Goal: Information Seeking & Learning: Learn about a topic

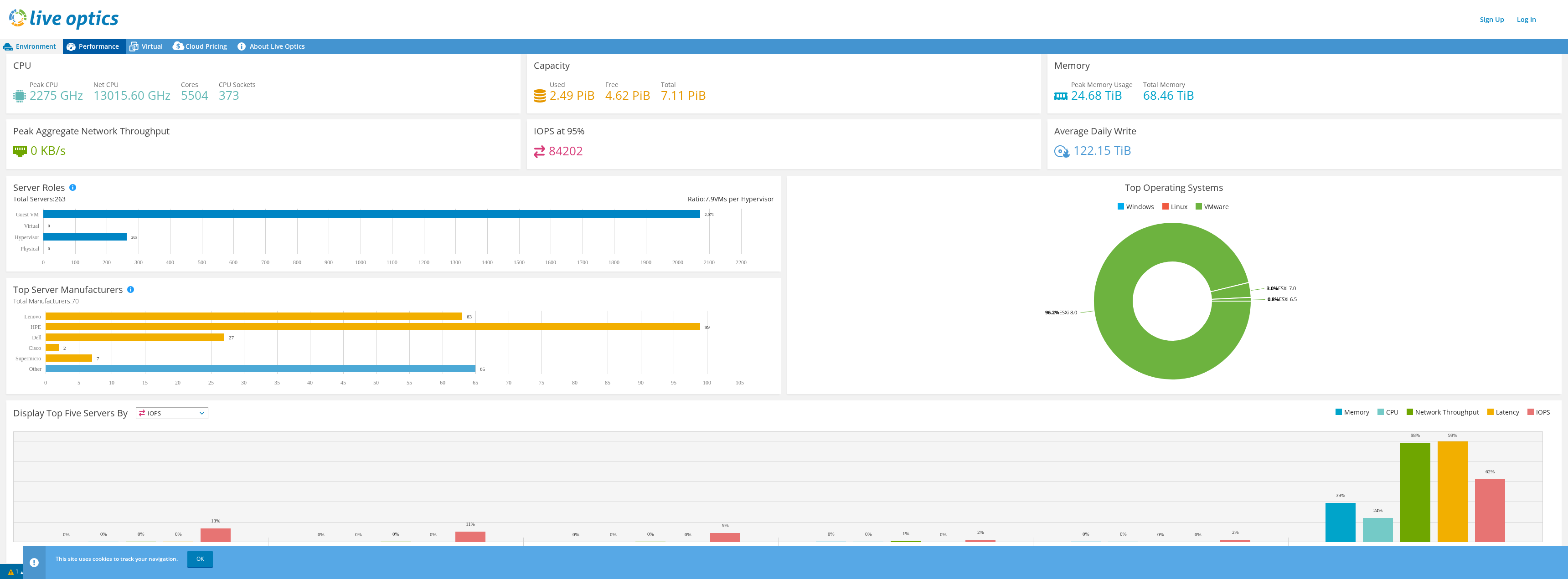
click at [107, 47] on span "Performance" at bounding box center [99, 47] width 40 height 9
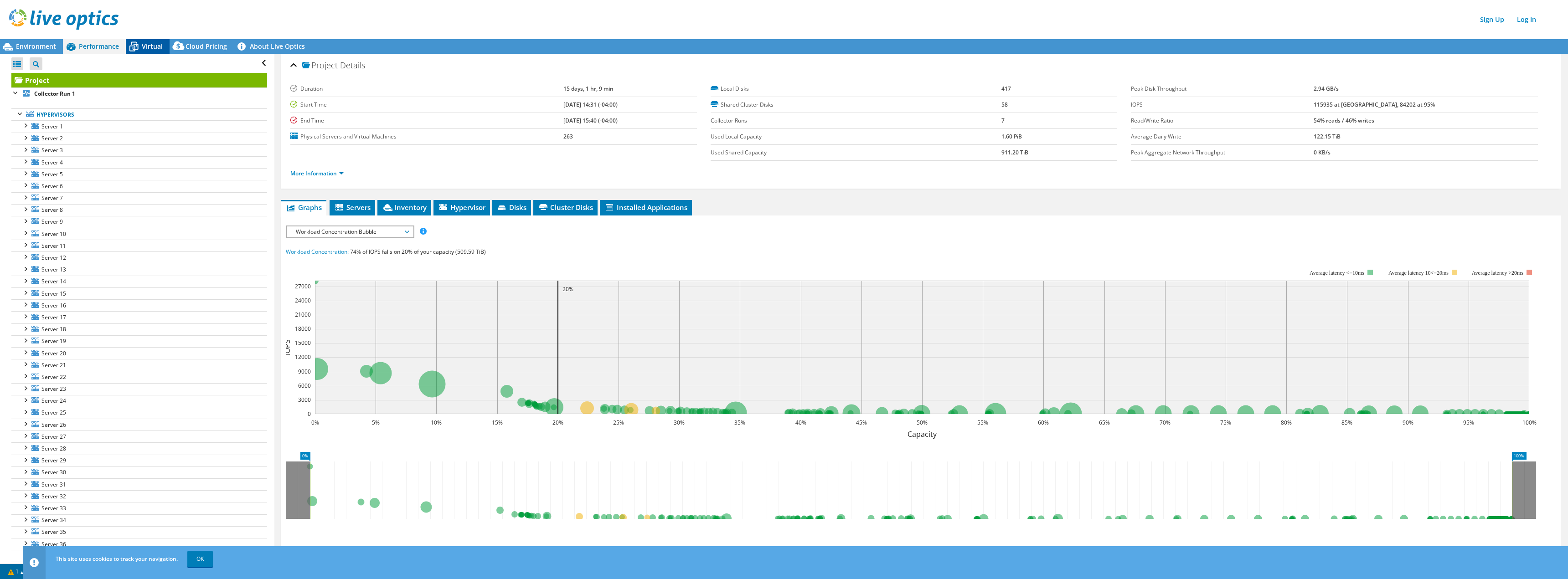
drag, startPoint x: 138, startPoint y: 50, endPoint x: 154, endPoint y: 48, distance: 16.1
click at [138, 50] on icon at bounding box center [134, 47] width 16 height 16
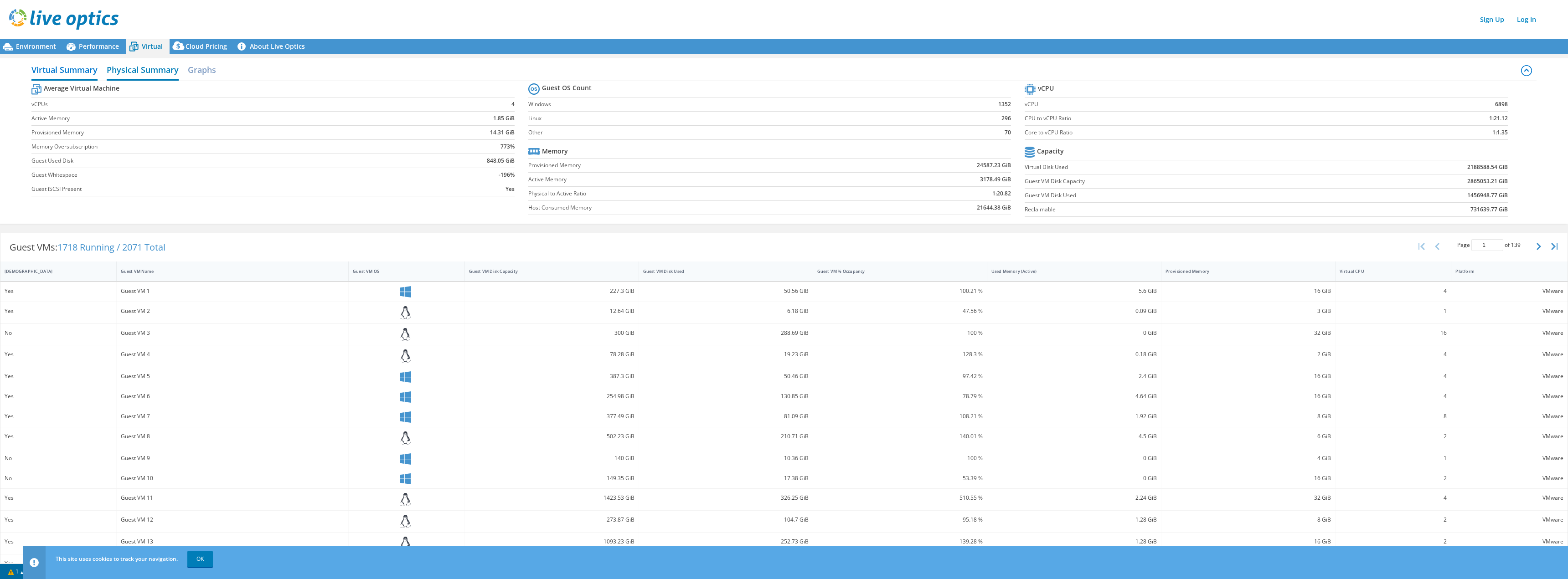
click at [160, 73] on h2 "Physical Summary" at bounding box center [142, 70] width 72 height 20
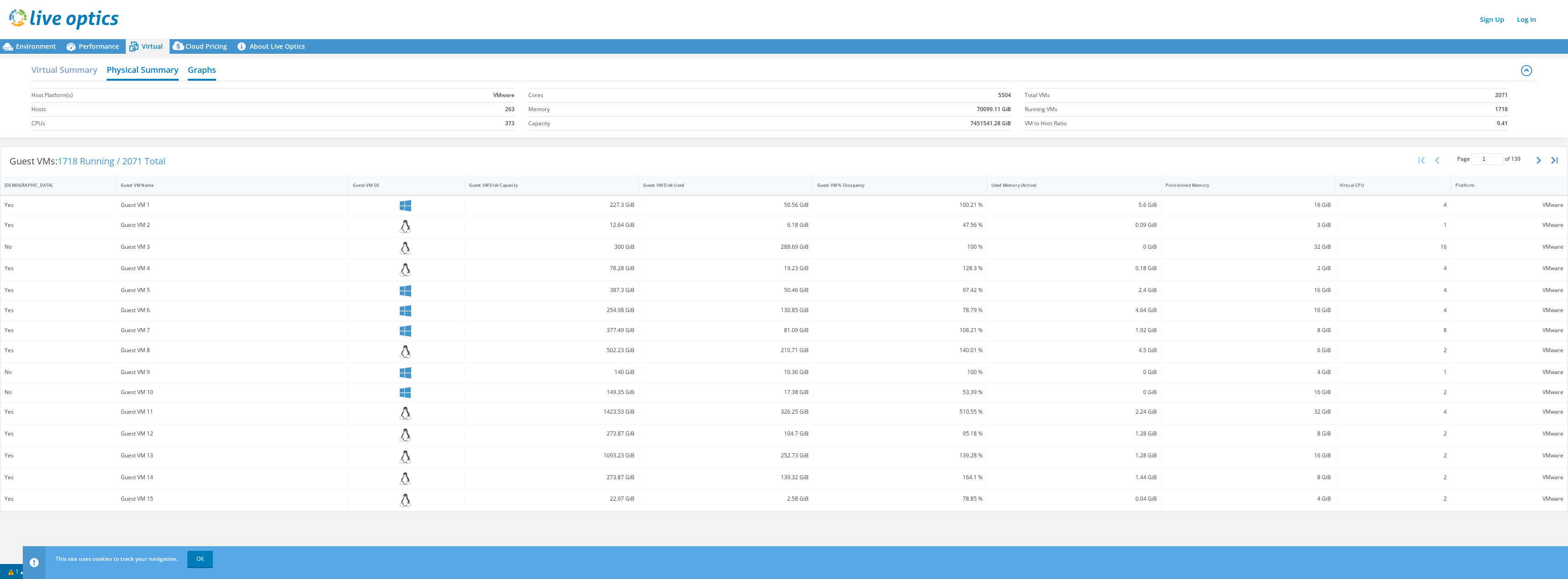
click at [205, 70] on h2 "Graphs" at bounding box center [202, 70] width 28 height 20
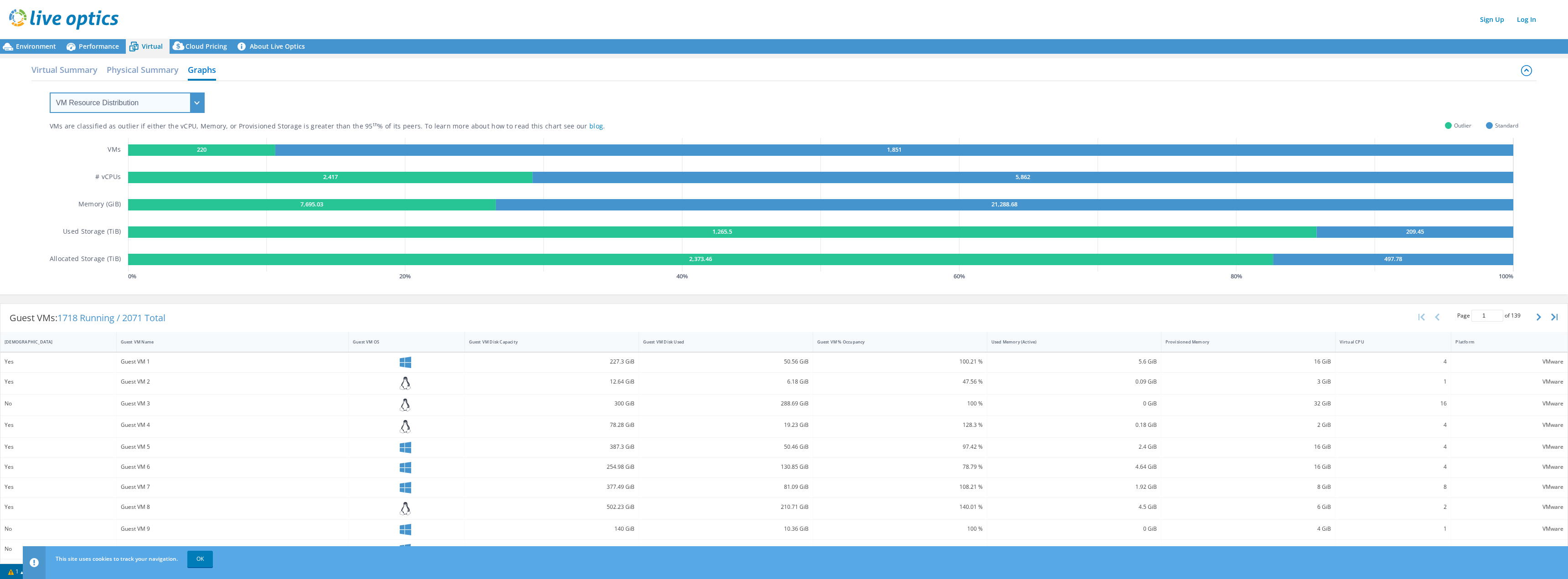
click at [121, 100] on select "VM Resource Distribution Provisioning Contrast Over Provisioning" at bounding box center [126, 103] width 155 height 21
click at [121, 99] on select "VM Resource Distribution Provisioning Contrast Over Provisioning" at bounding box center [126, 103] width 155 height 21
click at [48, 50] on span "Environment" at bounding box center [36, 47] width 40 height 9
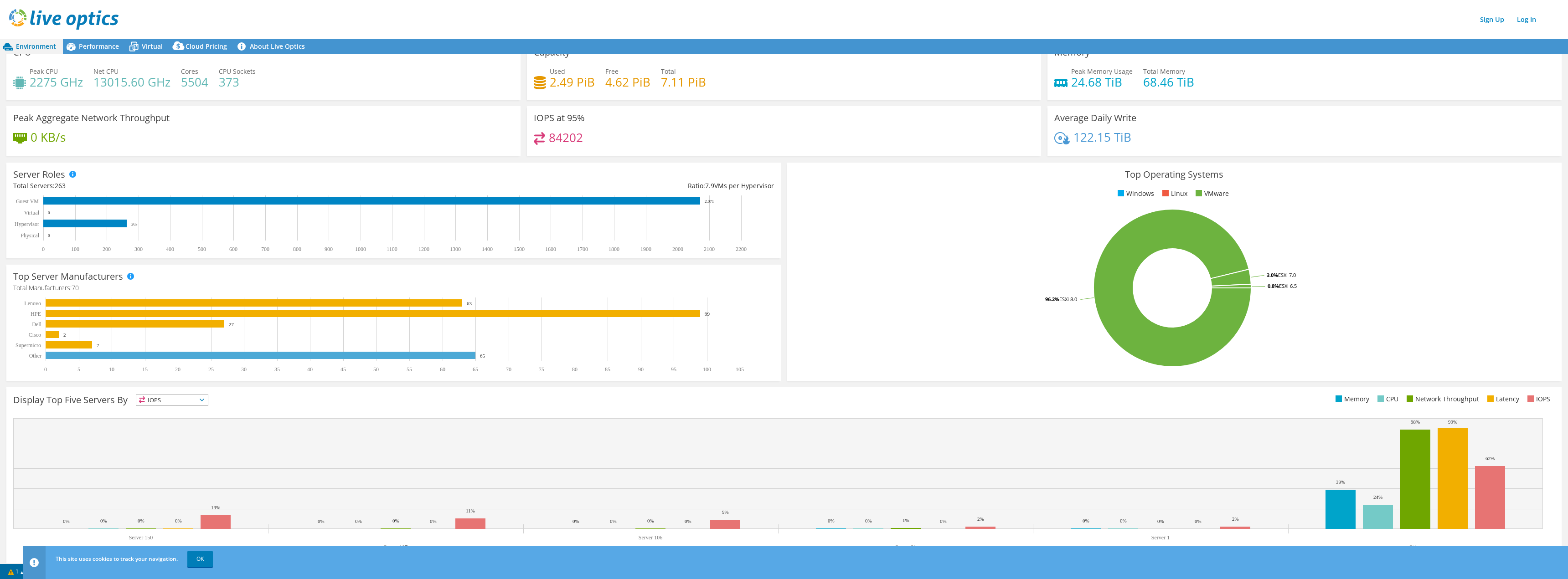
scroll to position [21, 0]
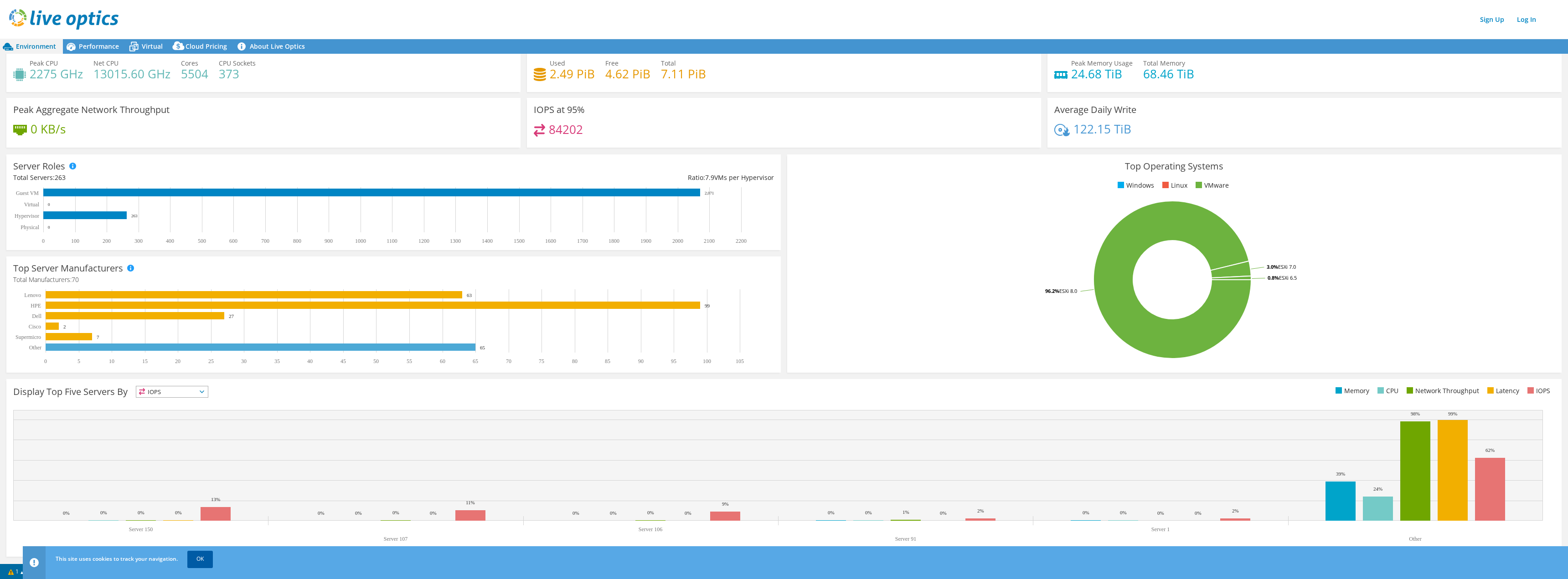
click at [200, 561] on link "OK" at bounding box center [200, 559] width 26 height 16
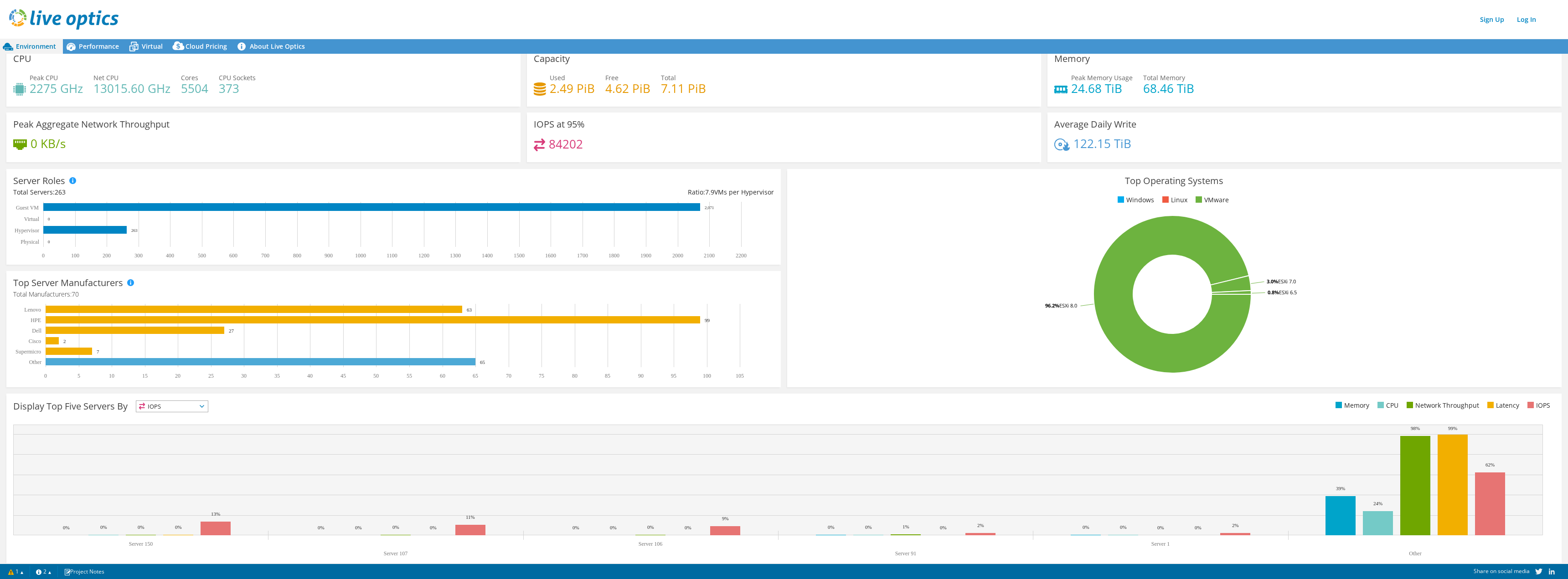
scroll to position [0, 0]
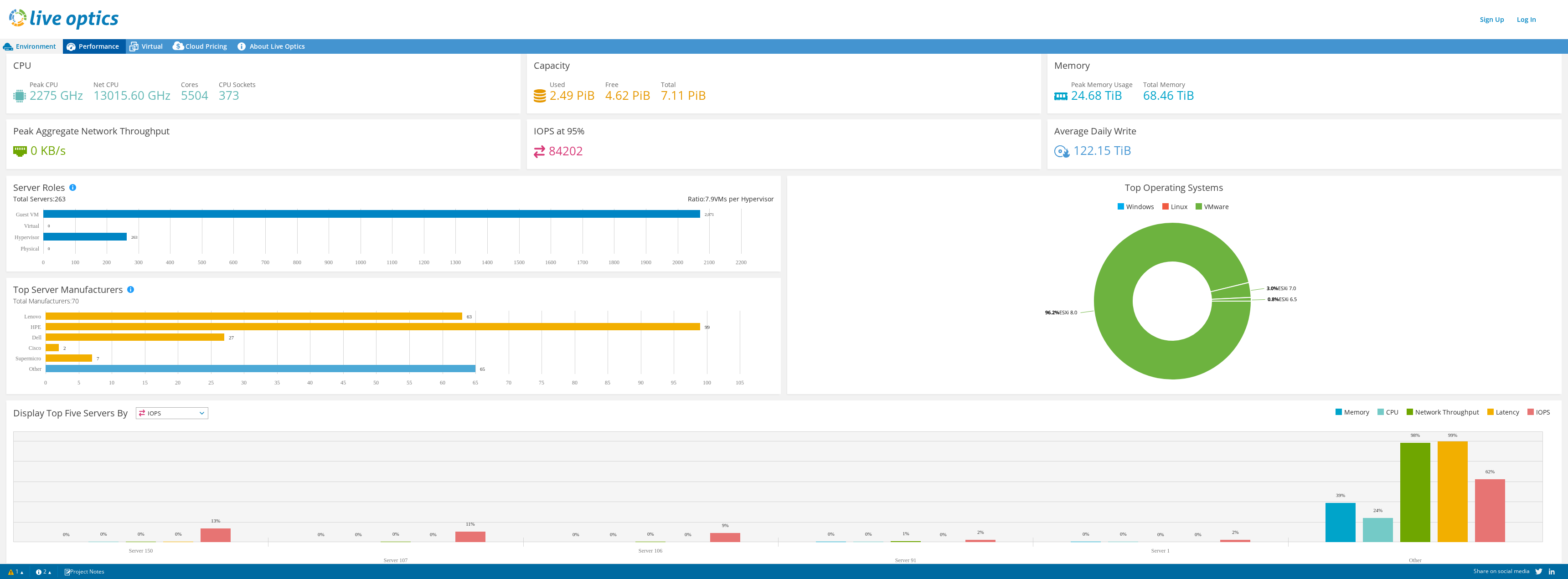
click at [107, 53] on div "Performance" at bounding box center [94, 47] width 63 height 15
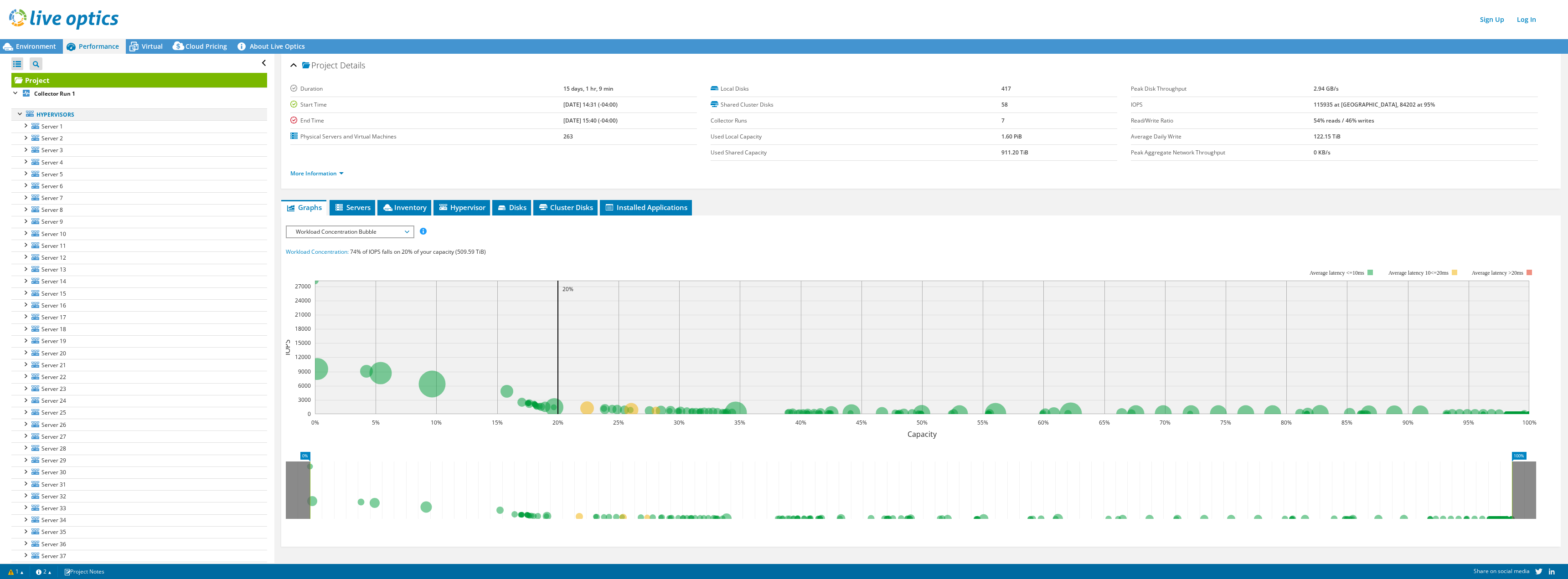
click at [21, 115] on div at bounding box center [21, 113] width 9 height 9
click at [15, 137] on div at bounding box center [16, 134] width 9 height 9
click at [14, 147] on div at bounding box center [16, 146] width 9 height 9
click at [17, 159] on div at bounding box center [16, 158] width 9 height 9
click at [17, 168] on div at bounding box center [16, 170] width 9 height 9
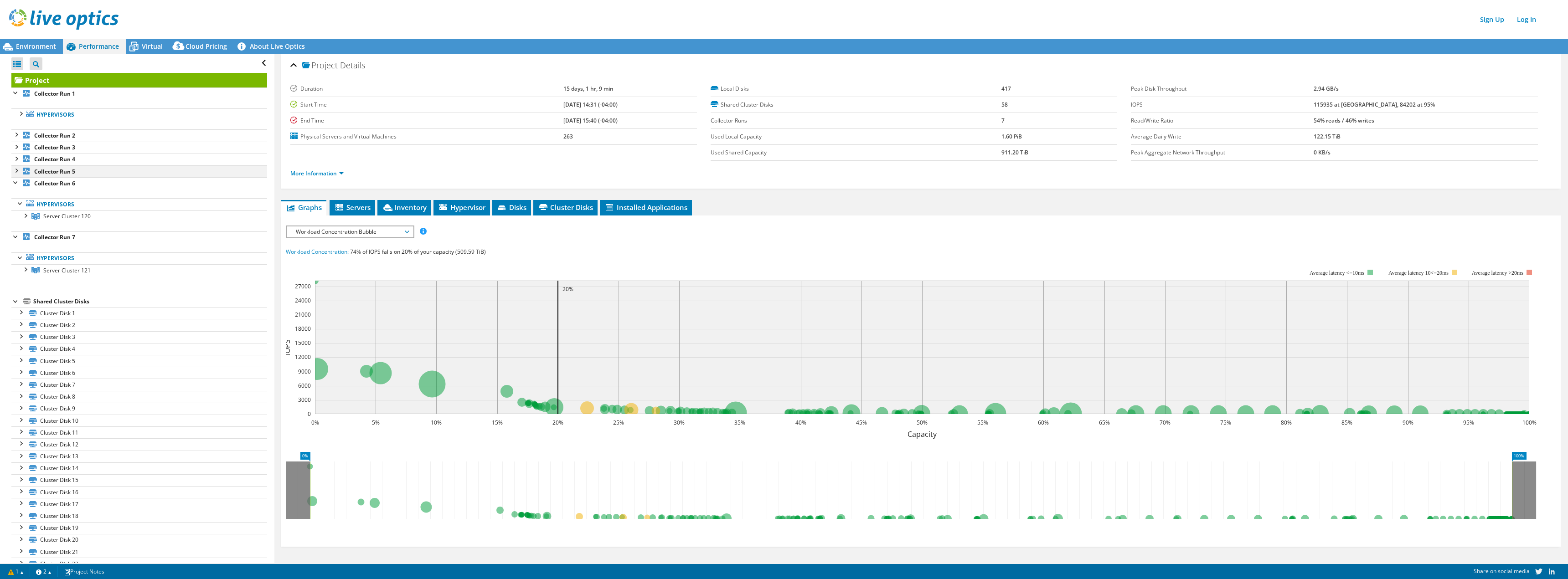
click at [18, 169] on div at bounding box center [16, 170] width 9 height 9
click at [18, 160] on div at bounding box center [16, 158] width 9 height 9
click at [17, 148] on div at bounding box center [16, 146] width 9 height 9
click at [16, 133] on div at bounding box center [16, 134] width 9 height 9
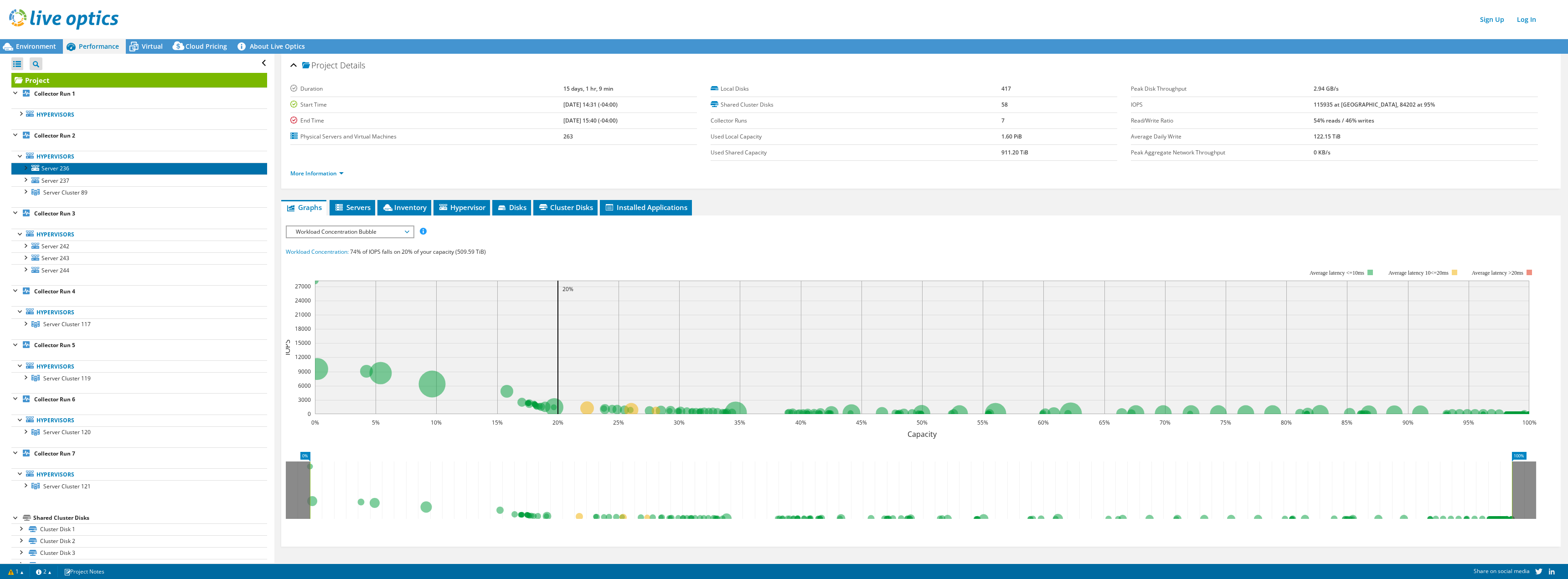
click at [42, 167] on span "Server 236" at bounding box center [55, 168] width 28 height 7
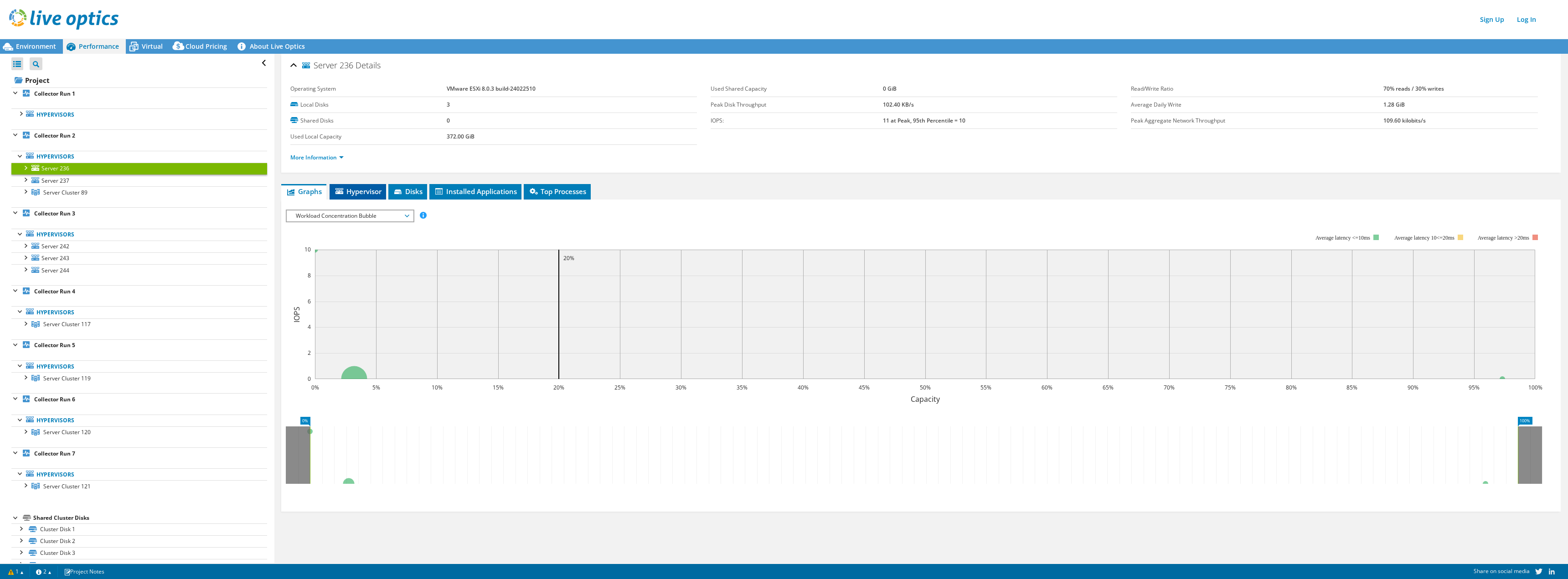
click at [358, 194] on span "Hypervisor" at bounding box center [358, 192] width 47 height 9
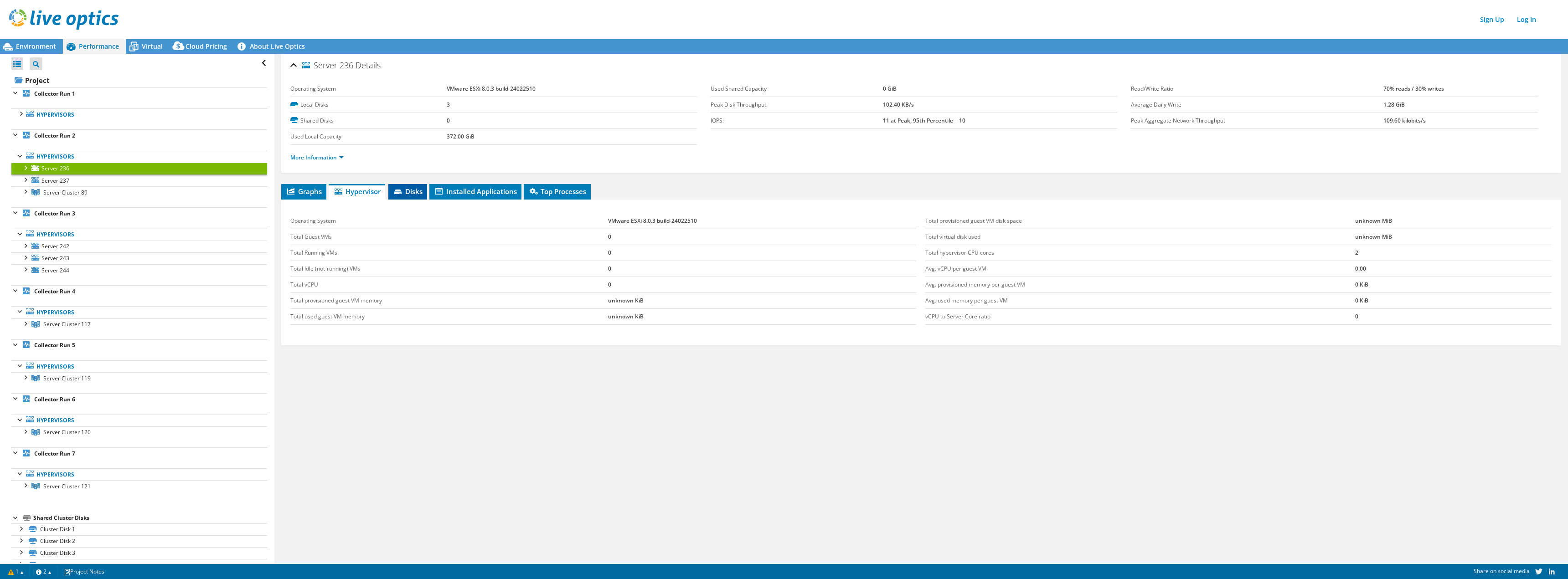
click at [424, 194] on li "Disks" at bounding box center [408, 192] width 38 height 16
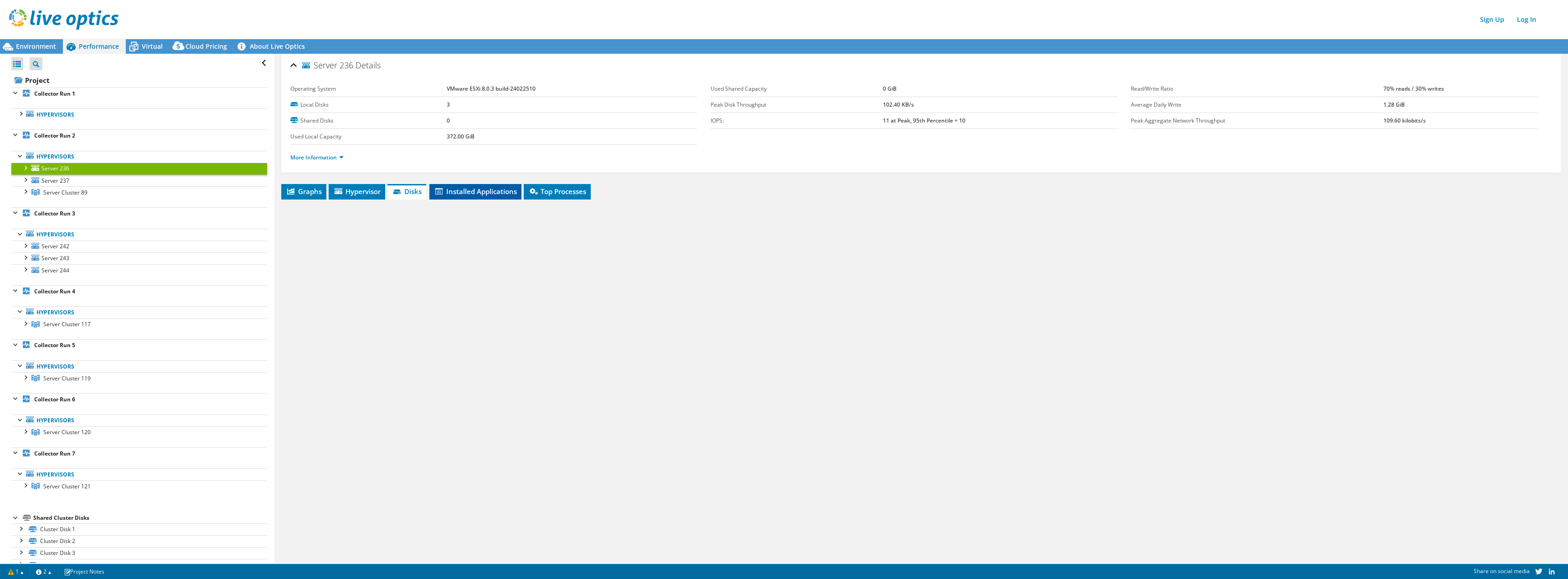
click at [466, 195] on span "Installed Applications" at bounding box center [476, 192] width 83 height 9
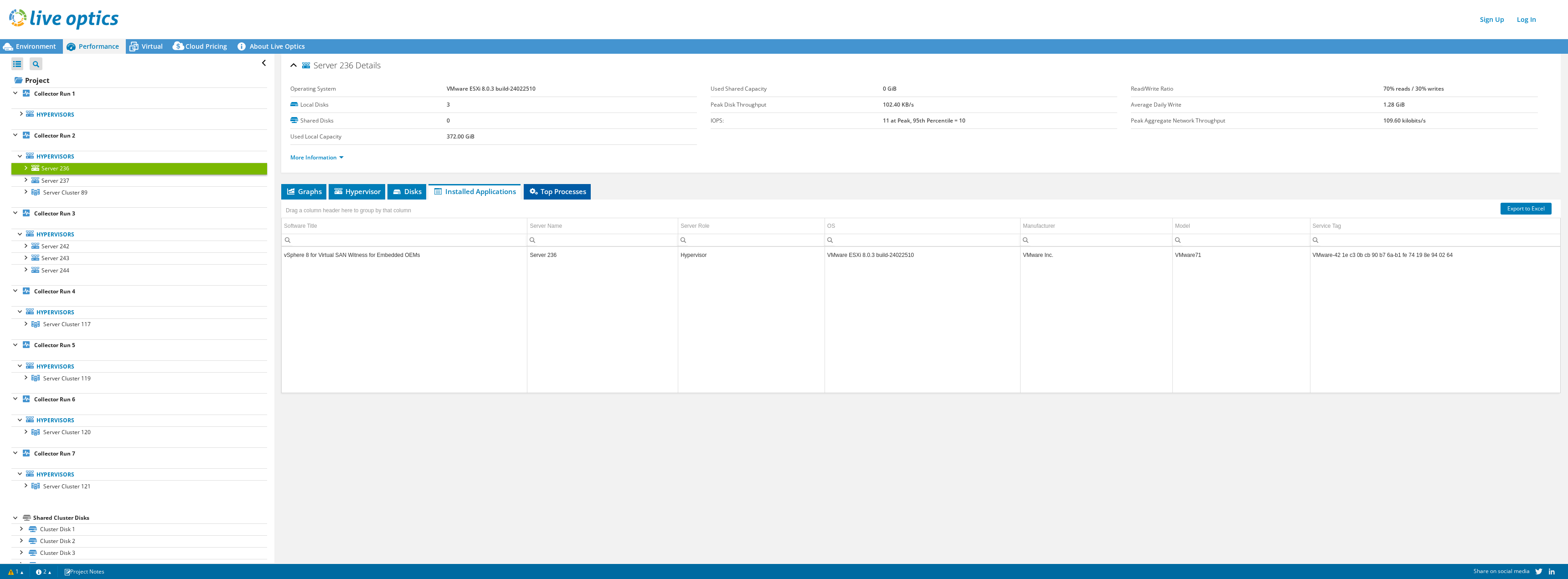
click at [566, 197] on li "Top Processes" at bounding box center [557, 192] width 67 height 16
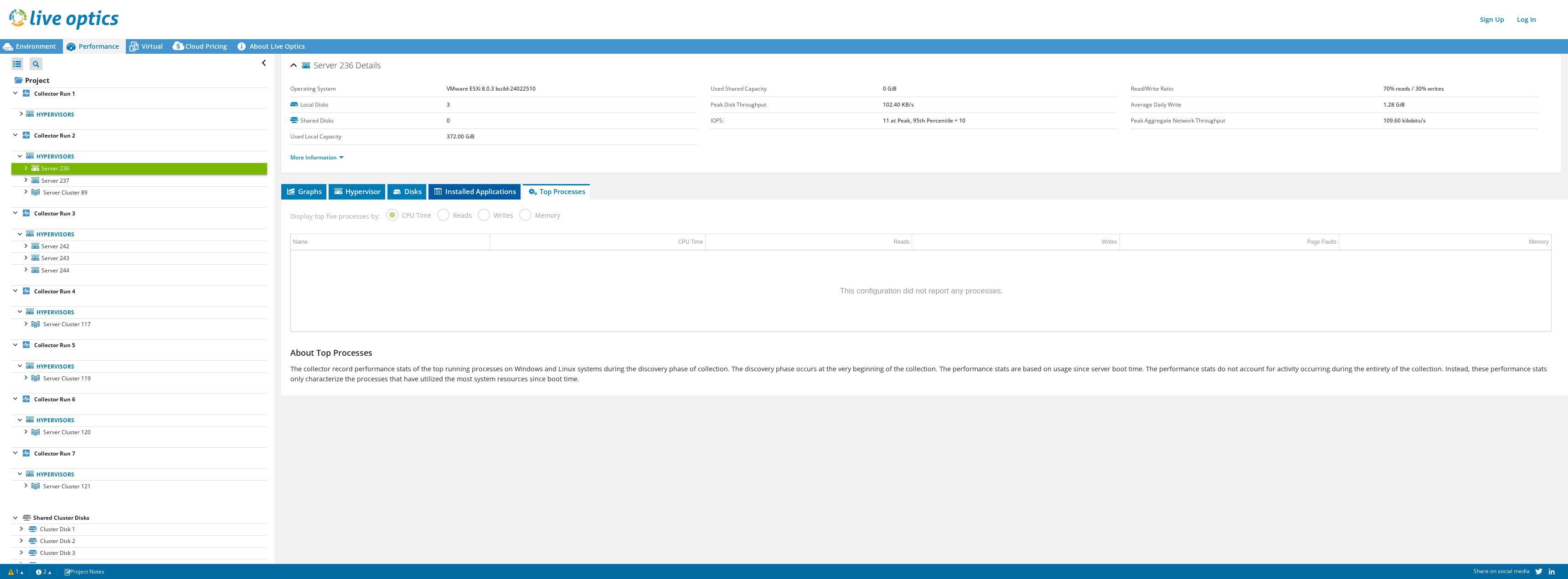
click at [493, 196] on li "Installed Applications" at bounding box center [474, 192] width 92 height 16
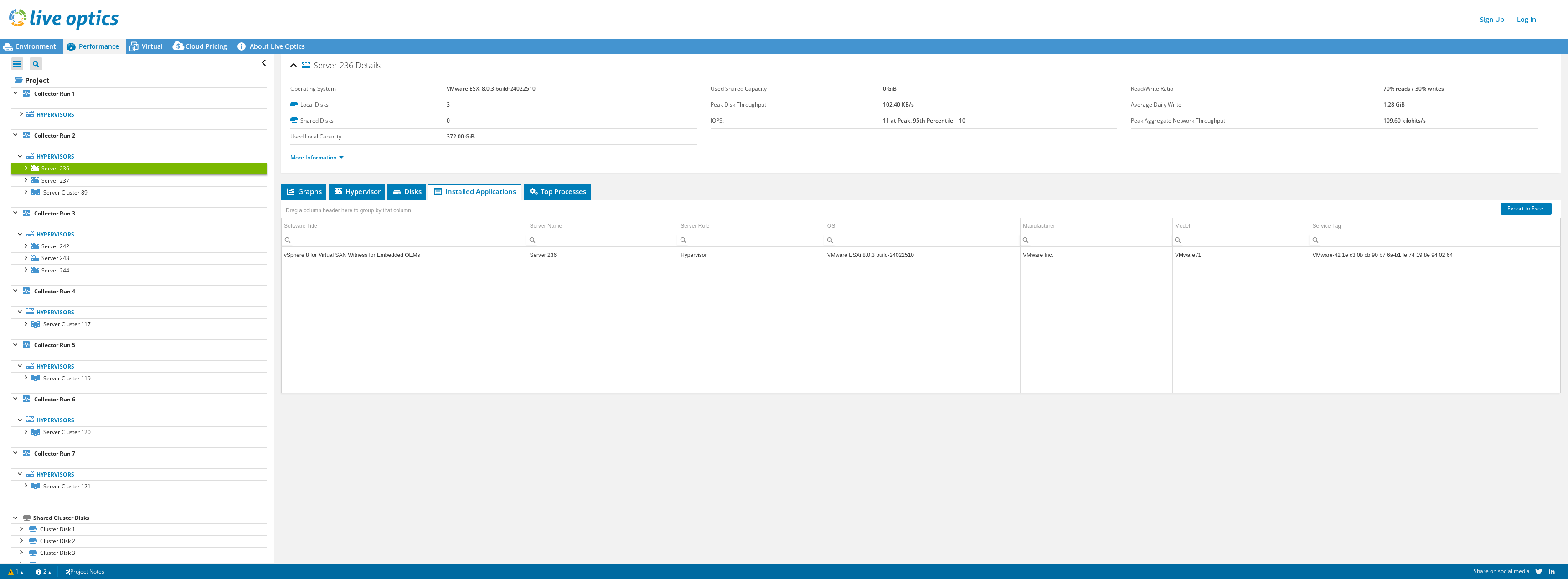
click at [27, 168] on div at bounding box center [25, 167] width 9 height 9
click at [28, 215] on div at bounding box center [30, 215] width 9 height 9
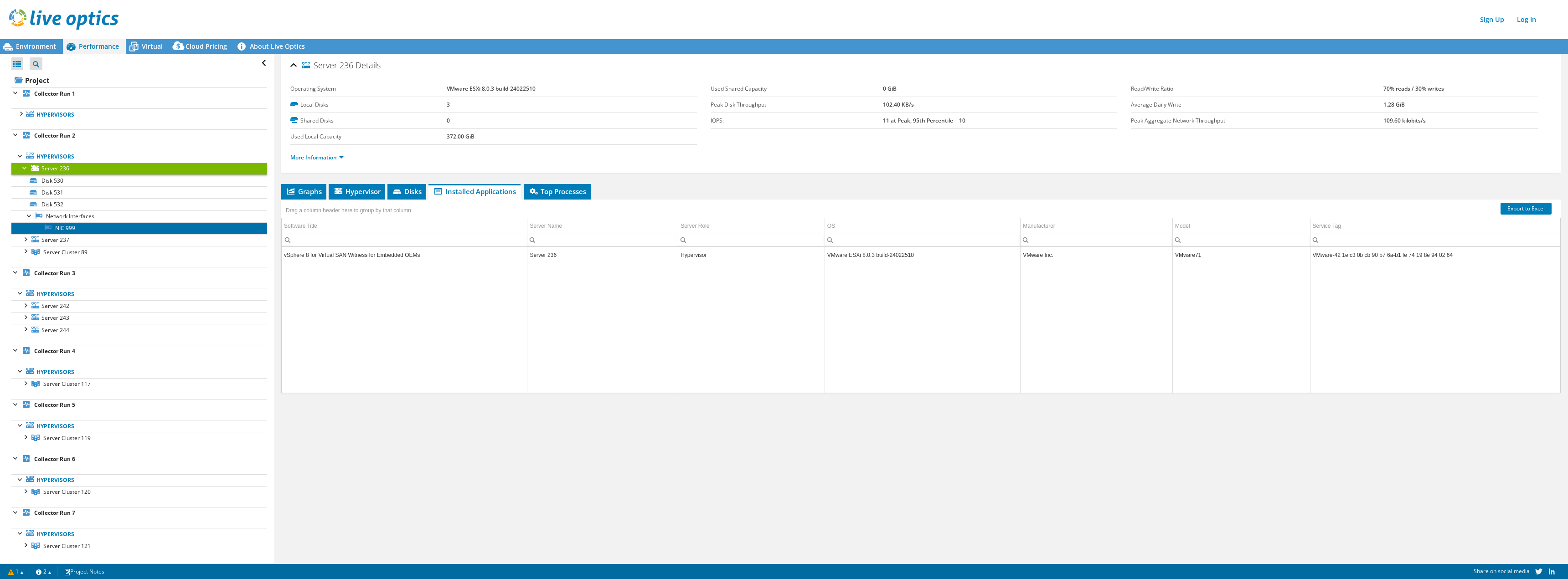
click at [66, 228] on link "NIC 999" at bounding box center [139, 228] width 256 height 12
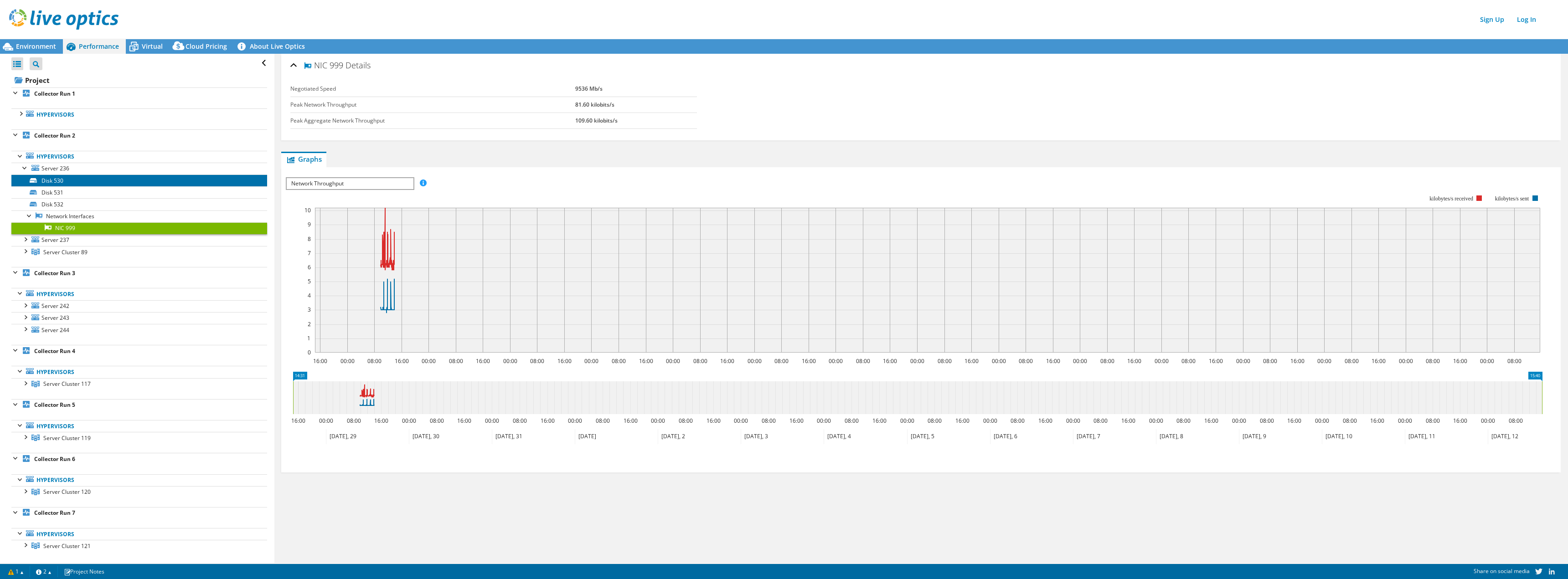
click at [50, 181] on link "Disk 530" at bounding box center [139, 180] width 256 height 12
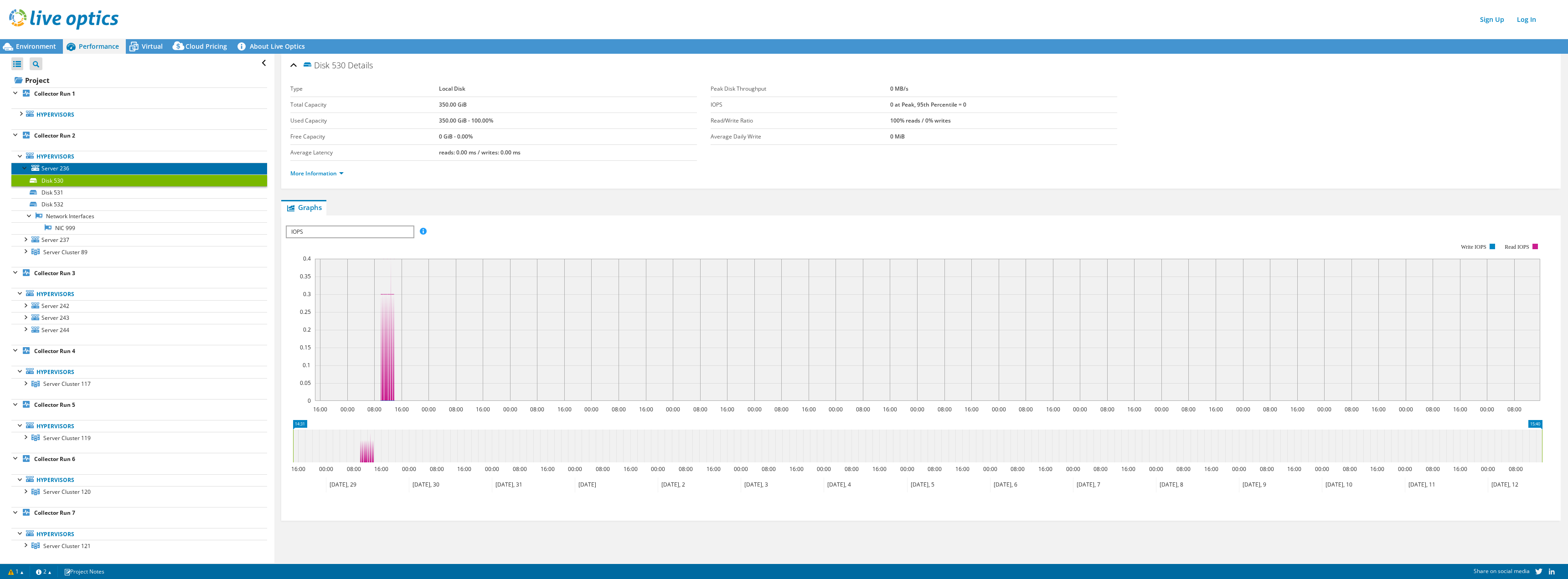
click at [62, 168] on span "Server 236" at bounding box center [55, 168] width 28 height 7
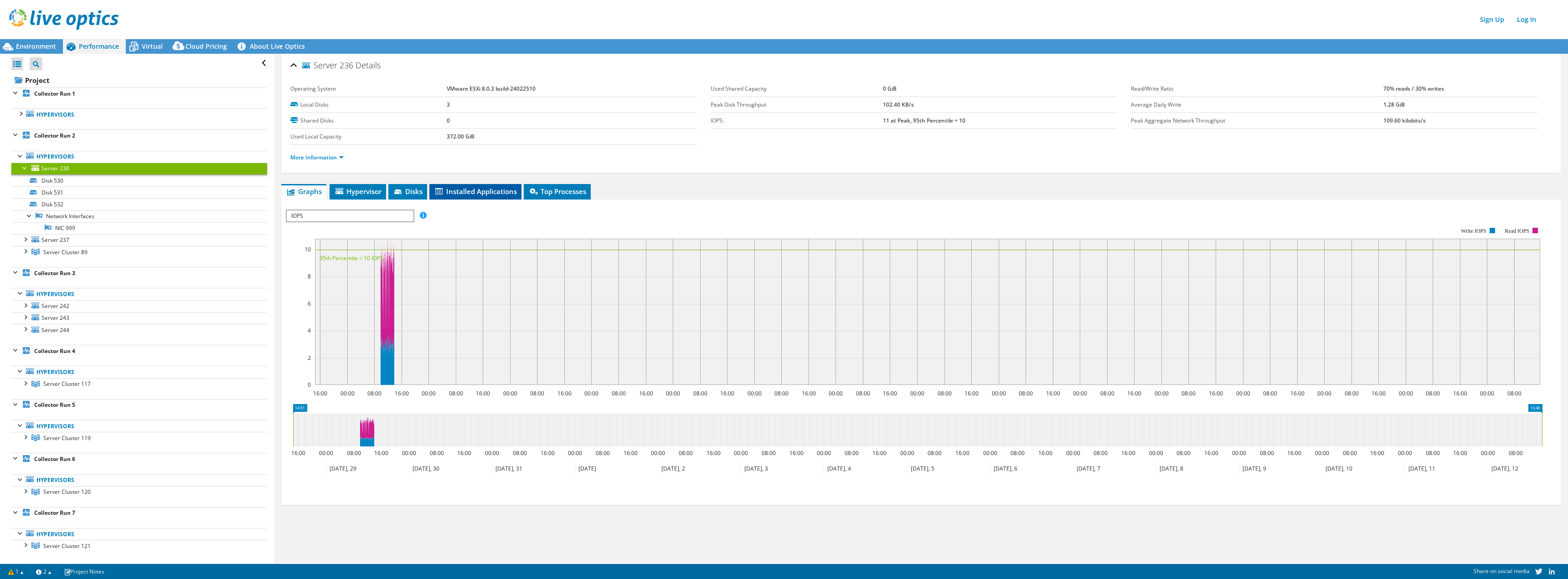
click at [479, 194] on span "Installed Applications" at bounding box center [476, 192] width 83 height 9
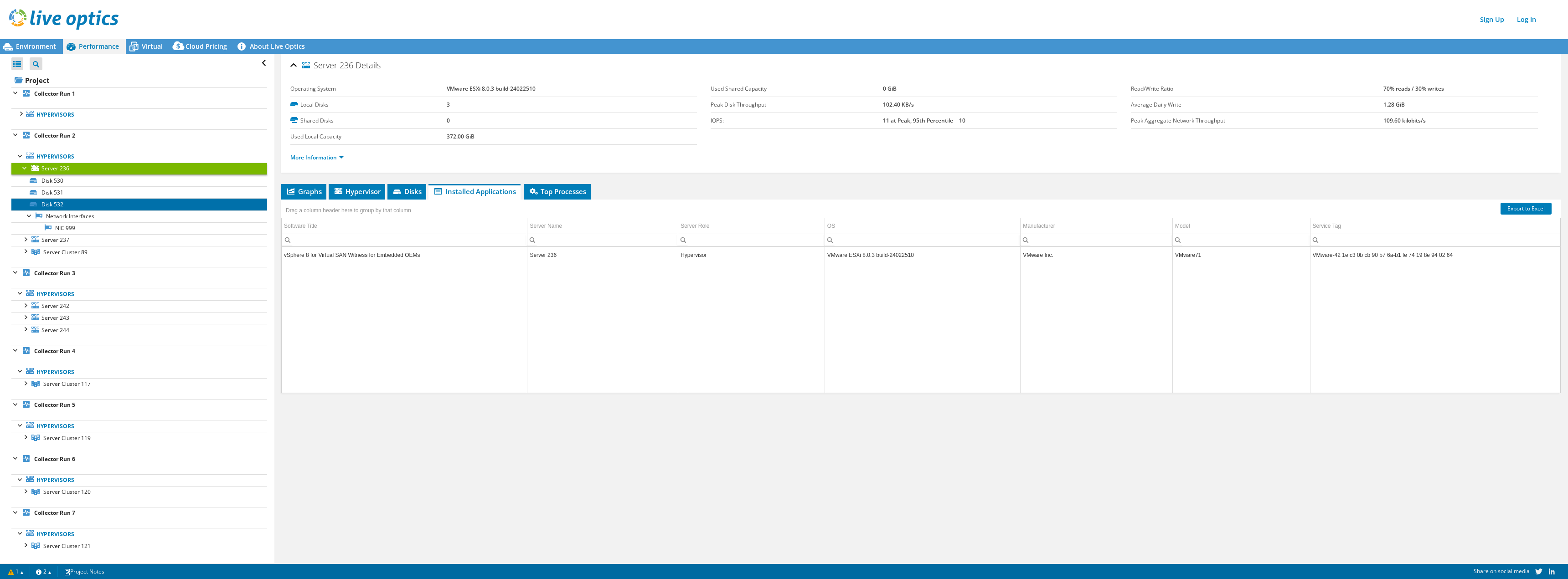
click at [46, 203] on link "Disk 532" at bounding box center [139, 204] width 256 height 12
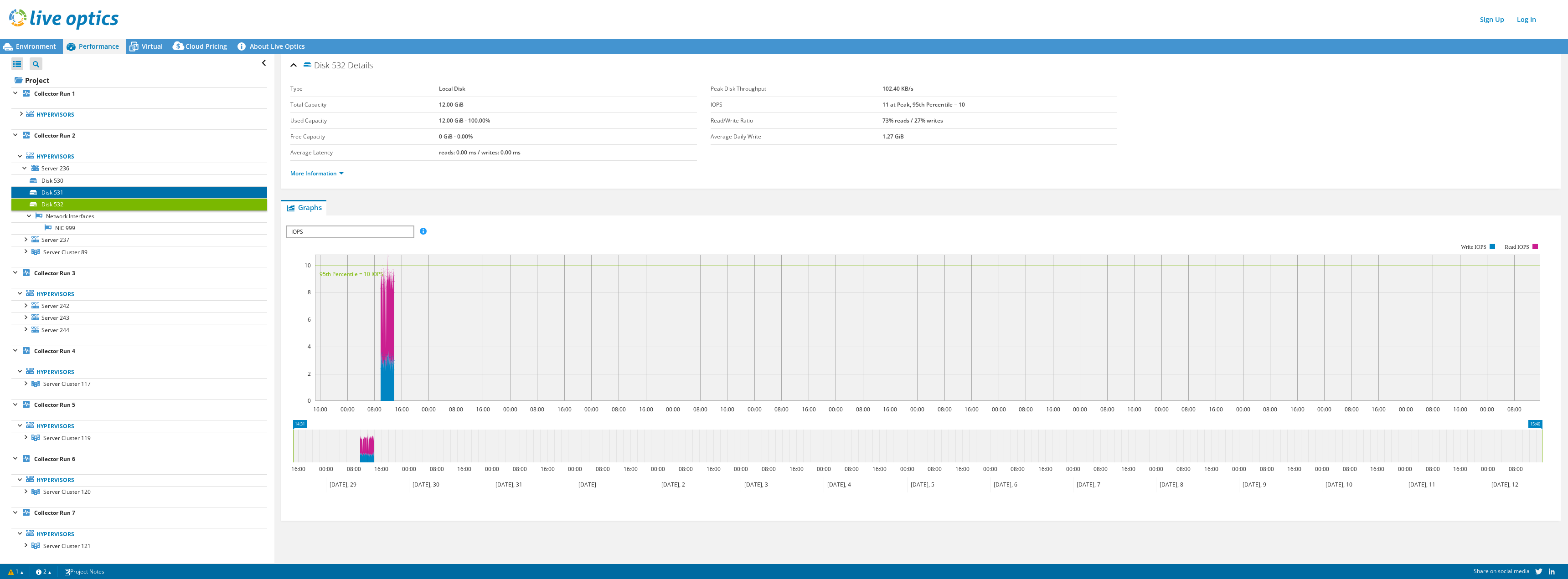
click at [48, 197] on link "Disk 531" at bounding box center [139, 192] width 256 height 12
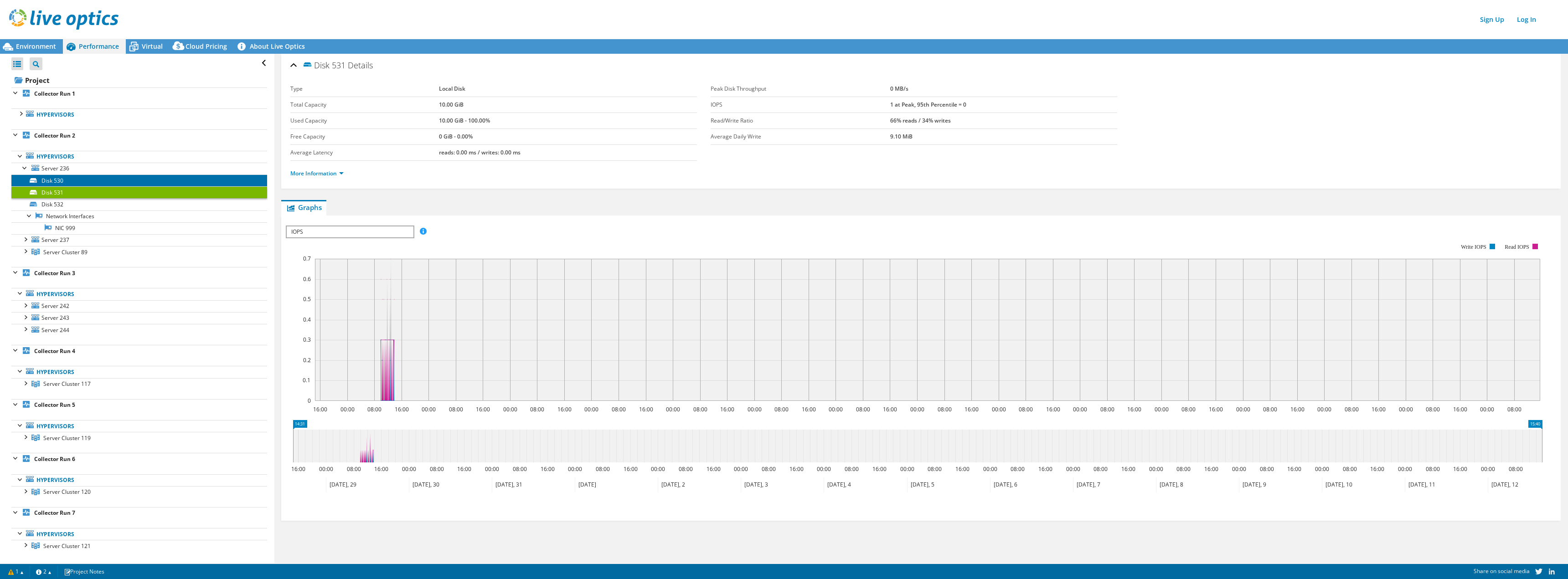
click at [53, 177] on link "Disk 530" at bounding box center [139, 180] width 256 height 12
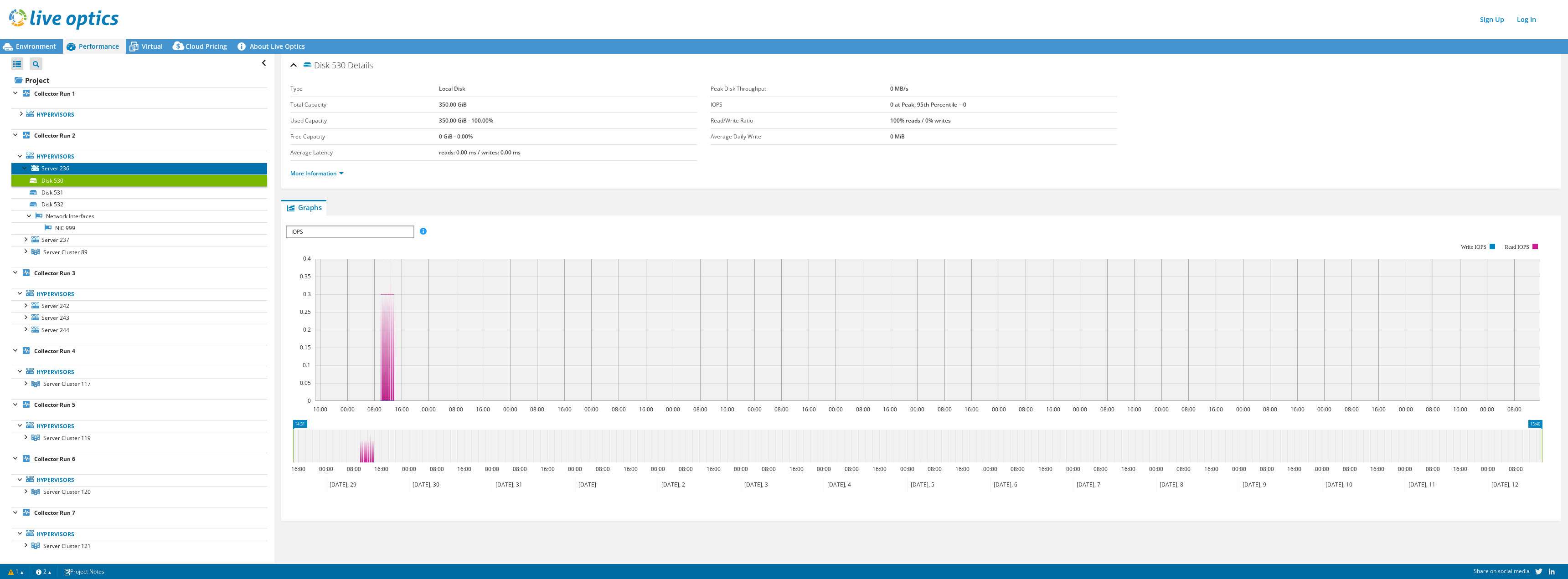
click at [54, 167] on span "Server 236" at bounding box center [55, 168] width 28 height 7
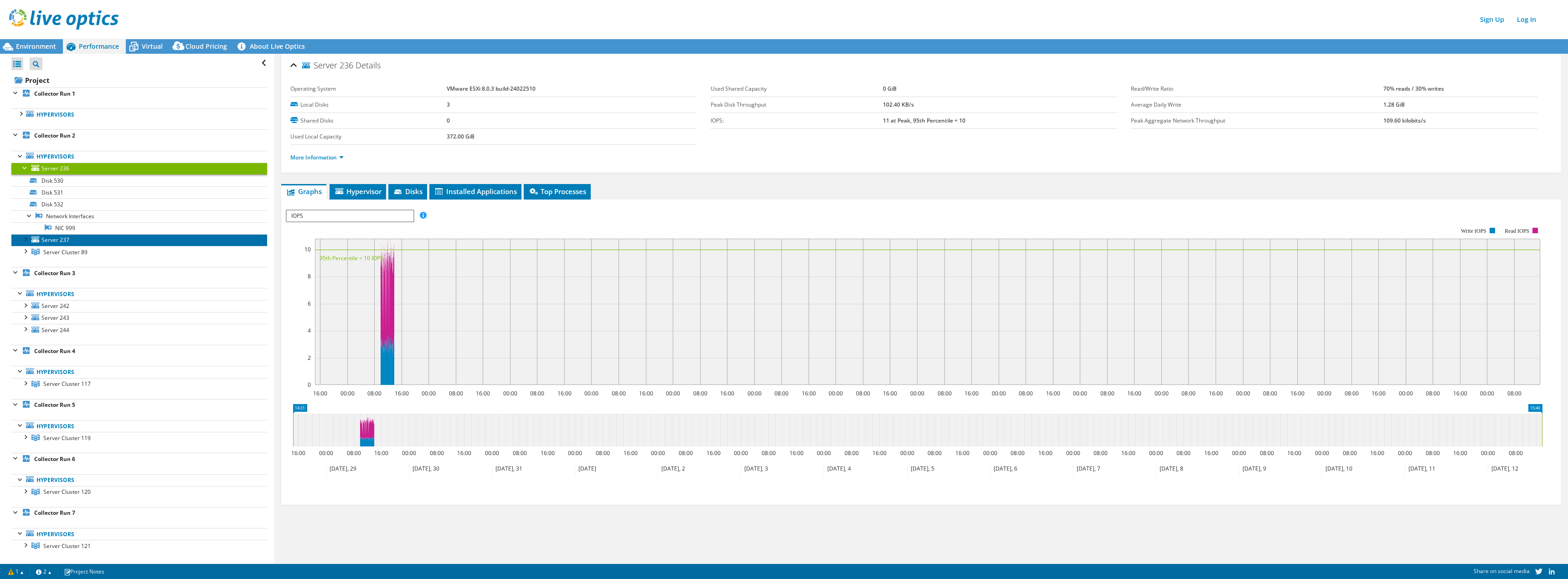
click at [55, 238] on span "Server 237" at bounding box center [55, 240] width 28 height 7
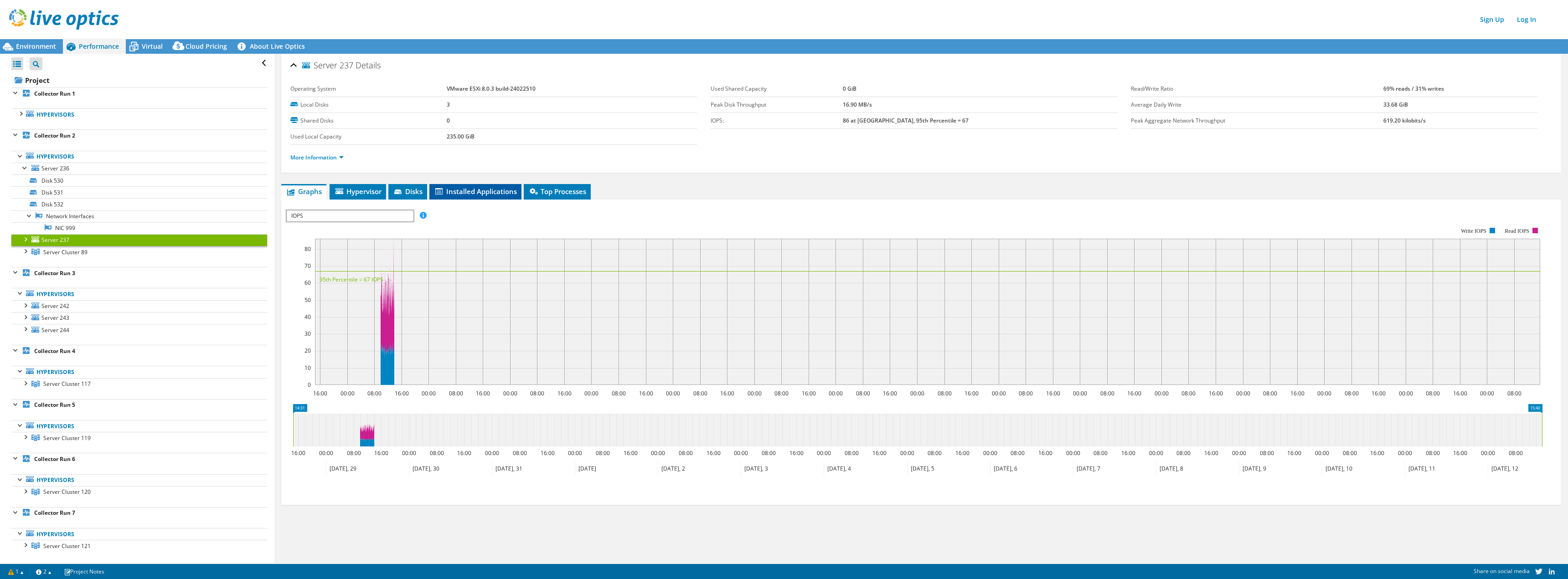
click at [483, 194] on span "Installed Applications" at bounding box center [476, 192] width 83 height 9
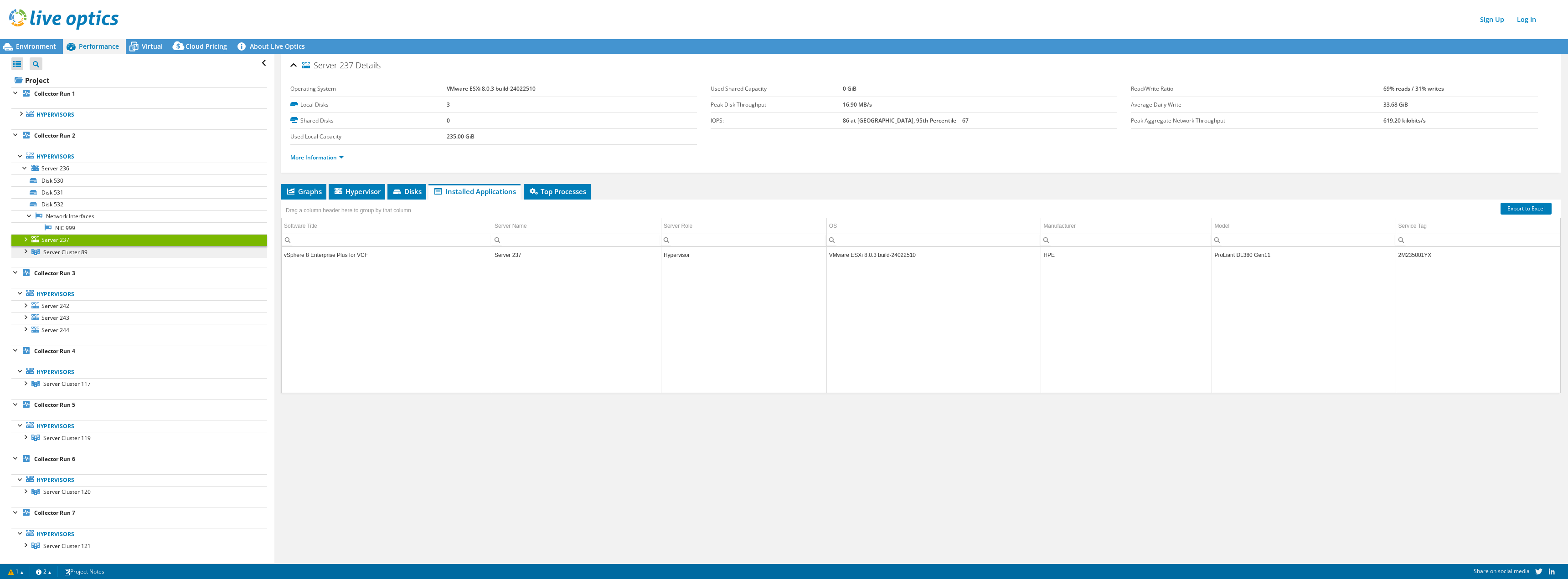
click at [50, 251] on span "Server Cluster 89" at bounding box center [66, 252] width 44 height 7
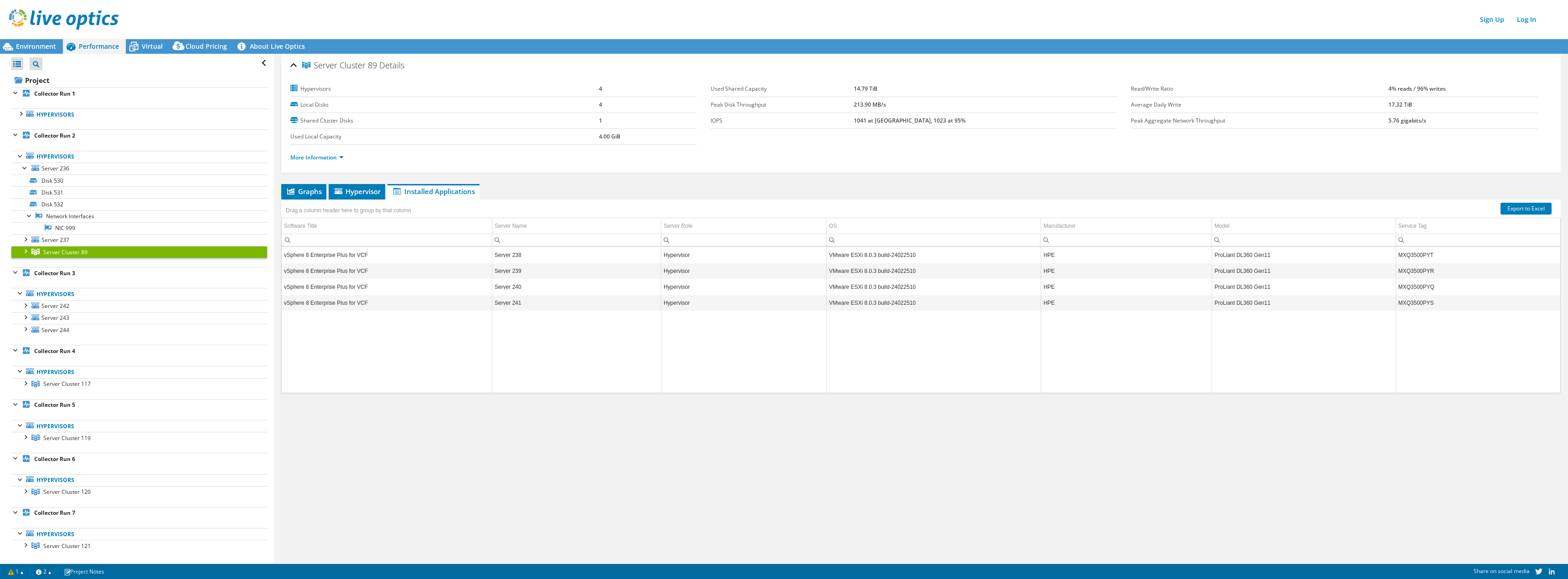
click at [27, 252] on div at bounding box center [25, 251] width 9 height 9
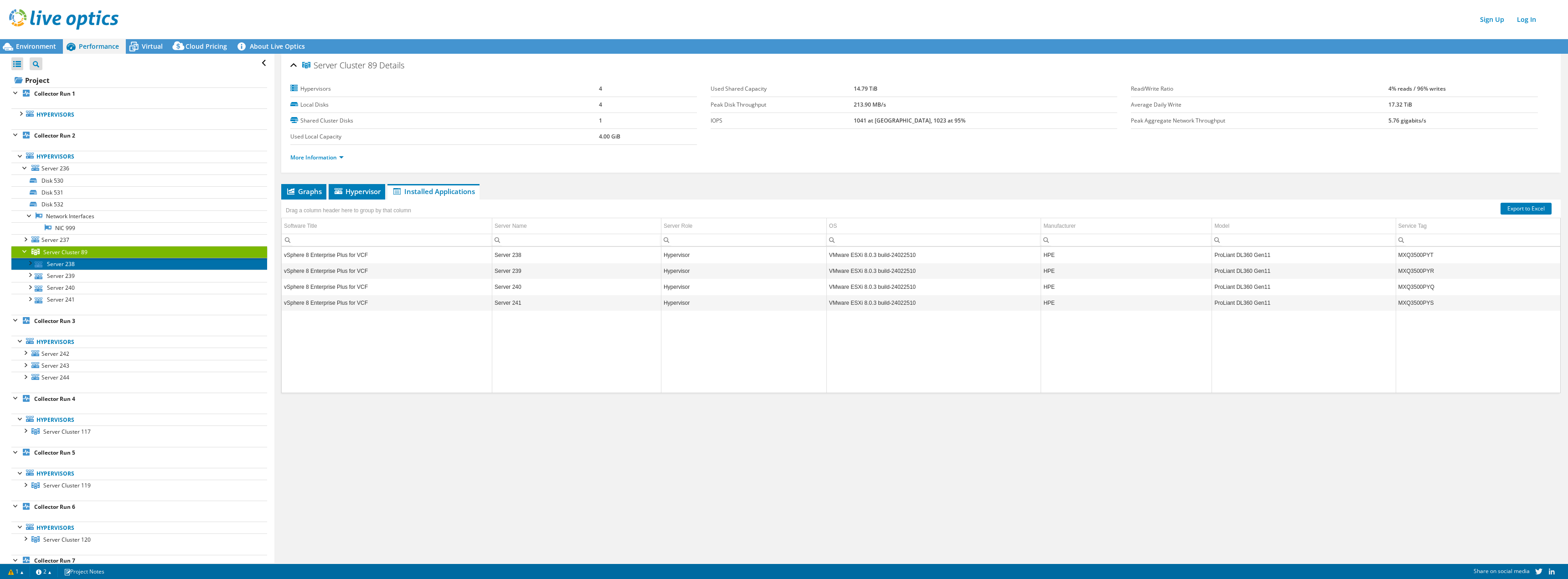
click at [57, 265] on link "Server 238" at bounding box center [139, 264] width 256 height 12
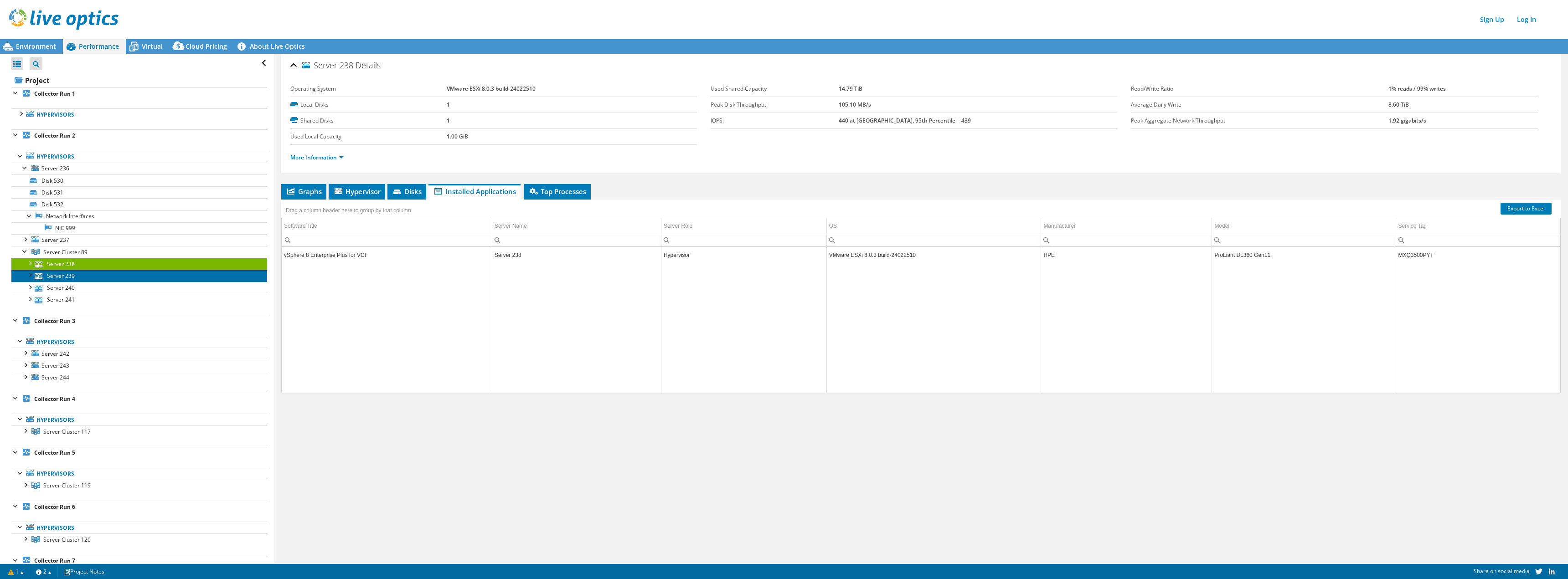
click at [63, 275] on link "Server 239" at bounding box center [139, 276] width 256 height 12
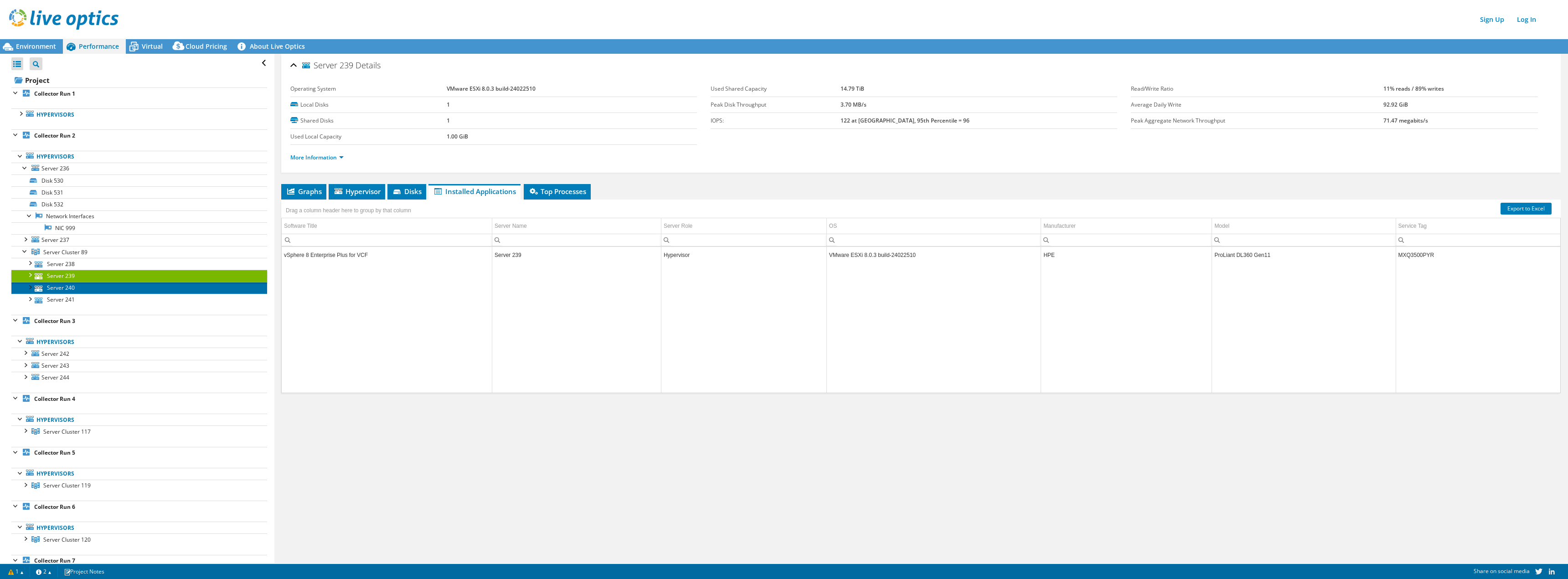
click at [64, 284] on link "Server 240" at bounding box center [139, 288] width 256 height 12
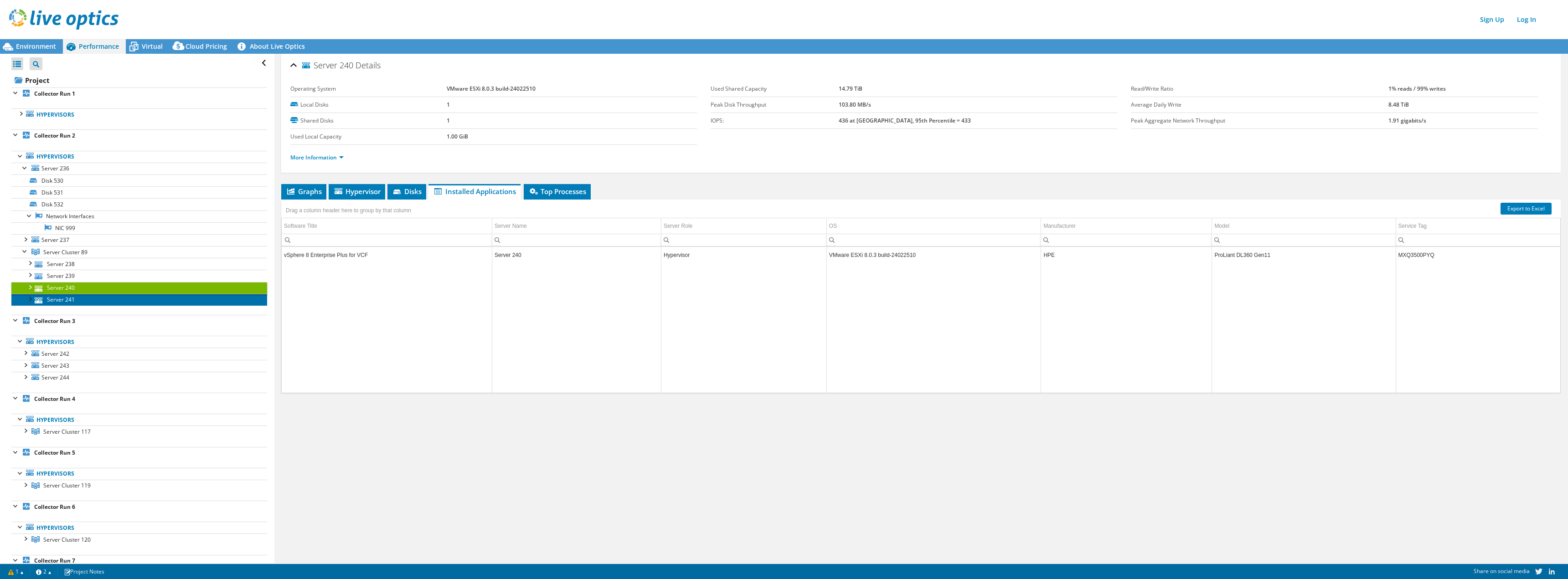
click at [63, 298] on link "Server 241" at bounding box center [139, 299] width 256 height 12
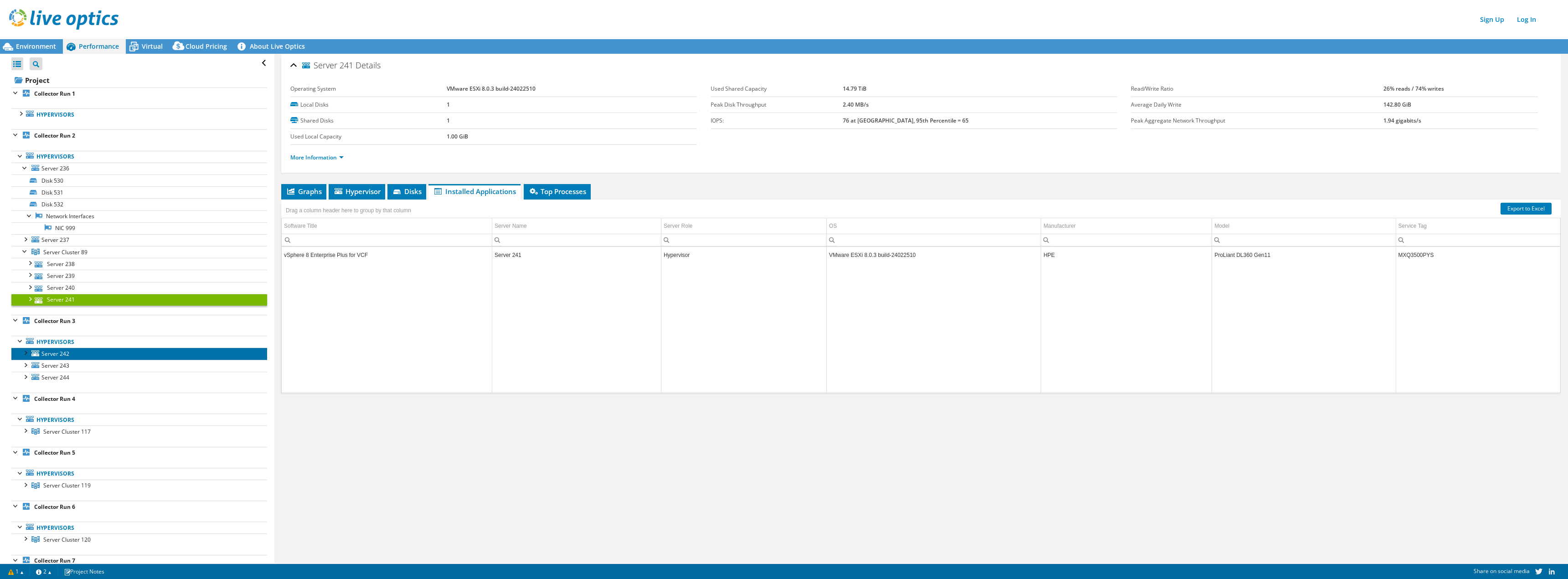
click at [50, 352] on span "Server 242" at bounding box center [55, 353] width 28 height 7
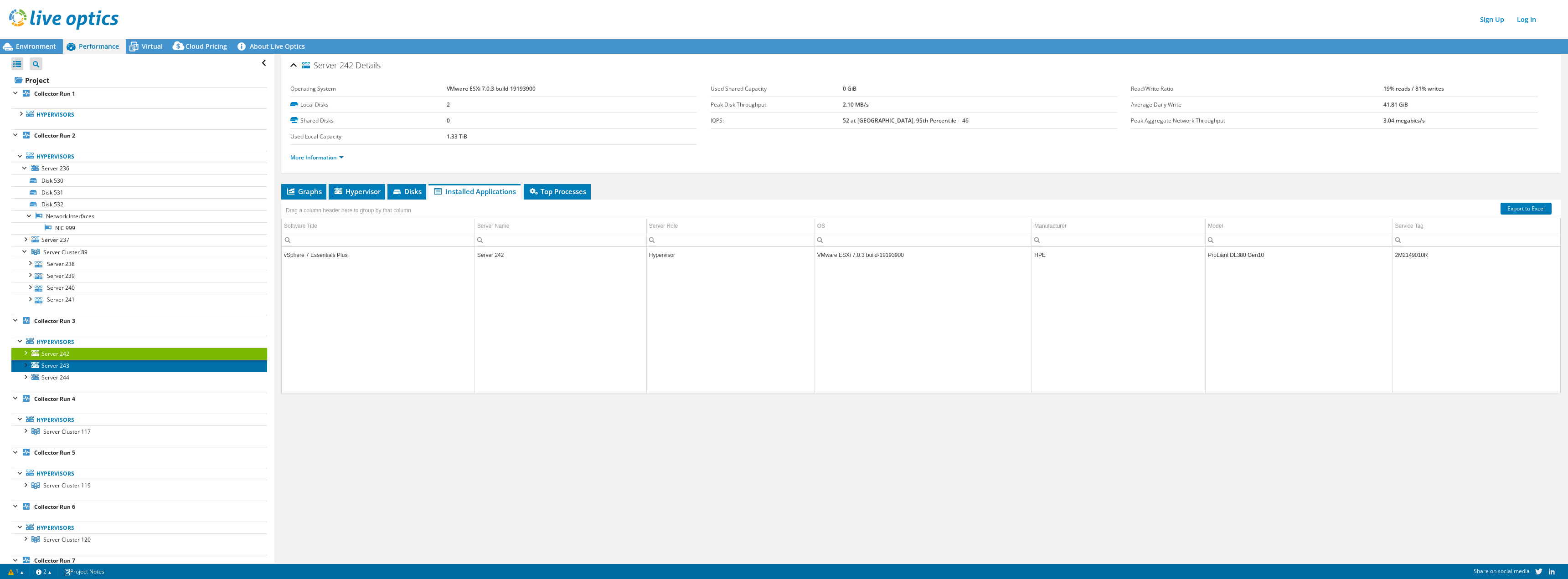
click at [54, 362] on span "Server 243" at bounding box center [55, 365] width 28 height 7
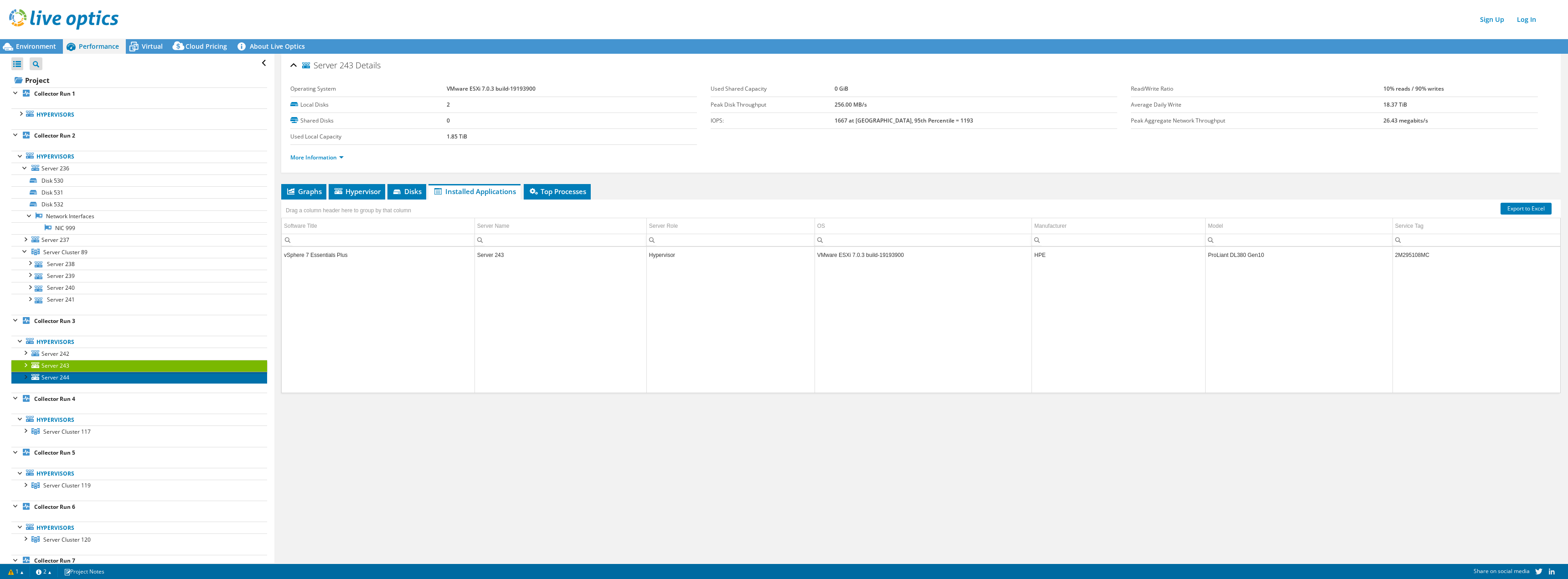
click at [56, 376] on span "Server 244" at bounding box center [55, 377] width 28 height 7
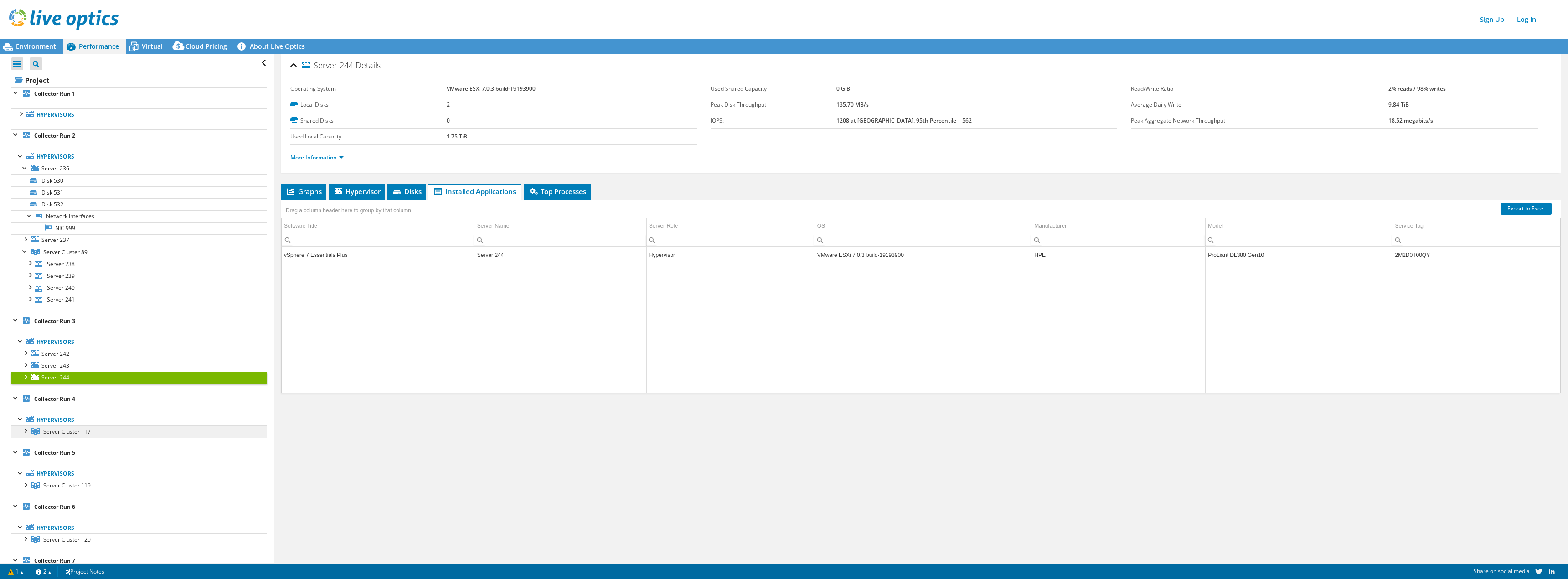
click at [71, 435] on span "Server Cluster 117" at bounding box center [67, 432] width 47 height 7
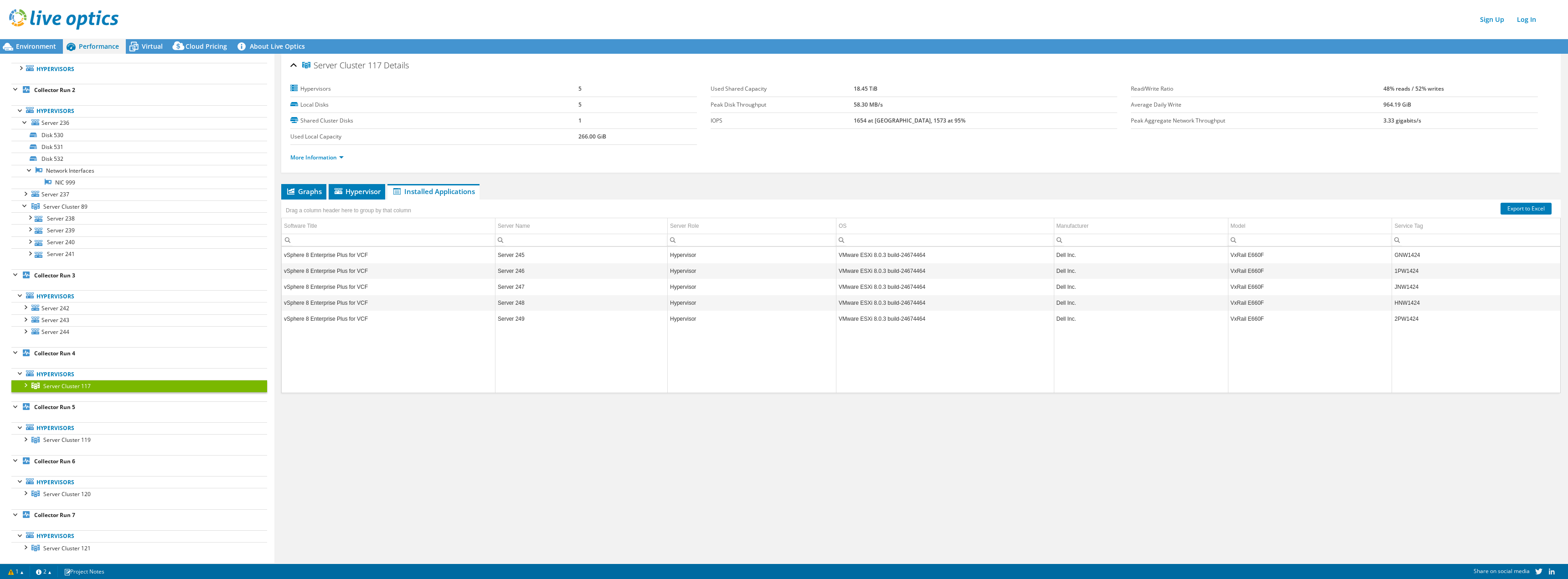
scroll to position [91, 0]
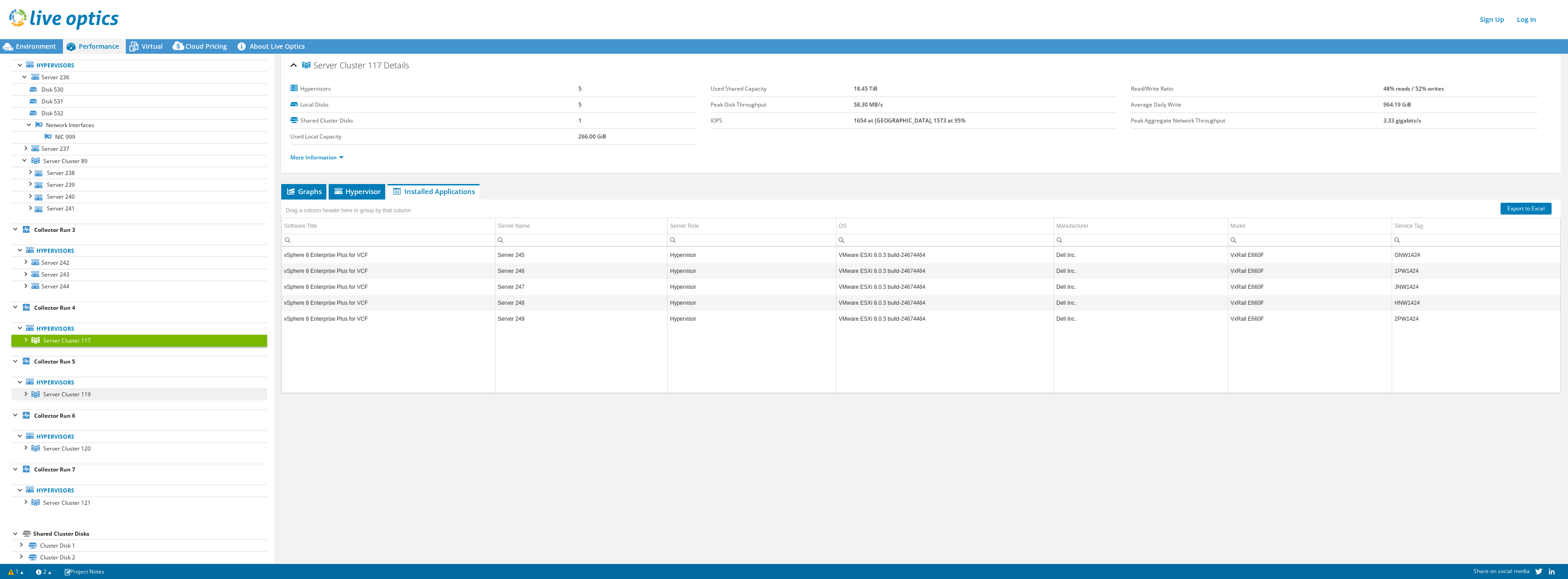
click at [77, 394] on span "Server Cluster 119" at bounding box center [67, 394] width 47 height 7
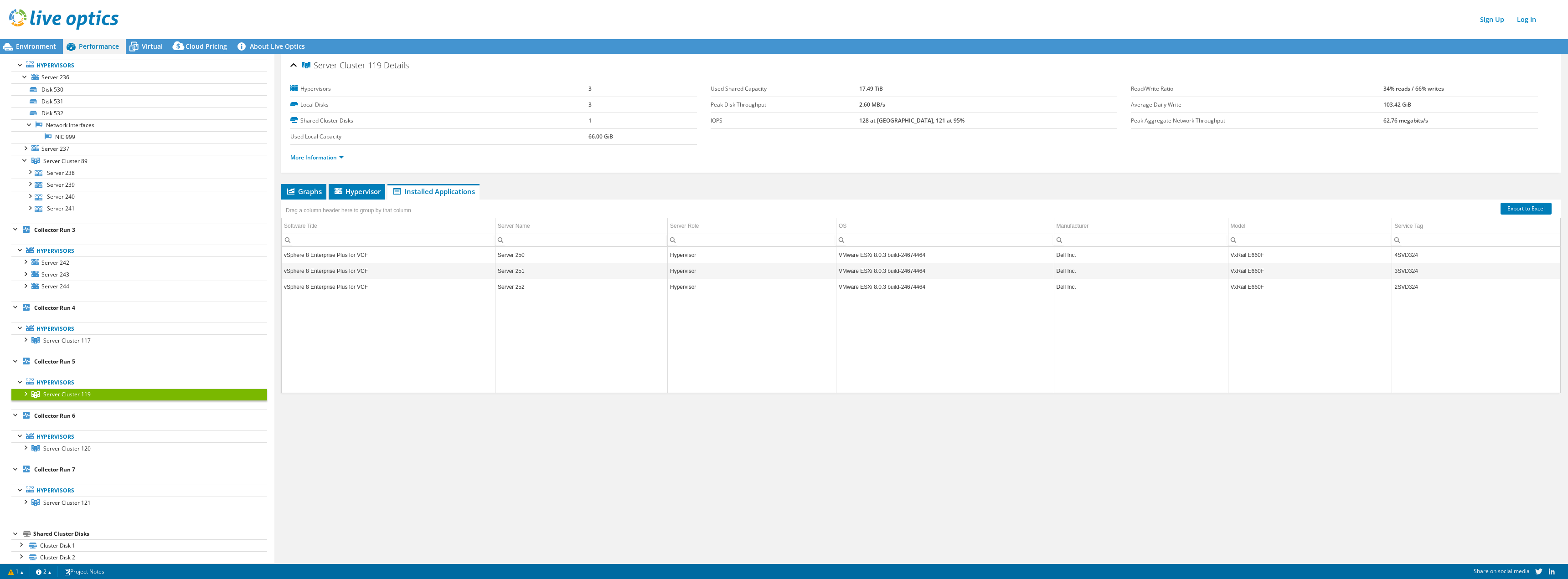
scroll to position [182, 0]
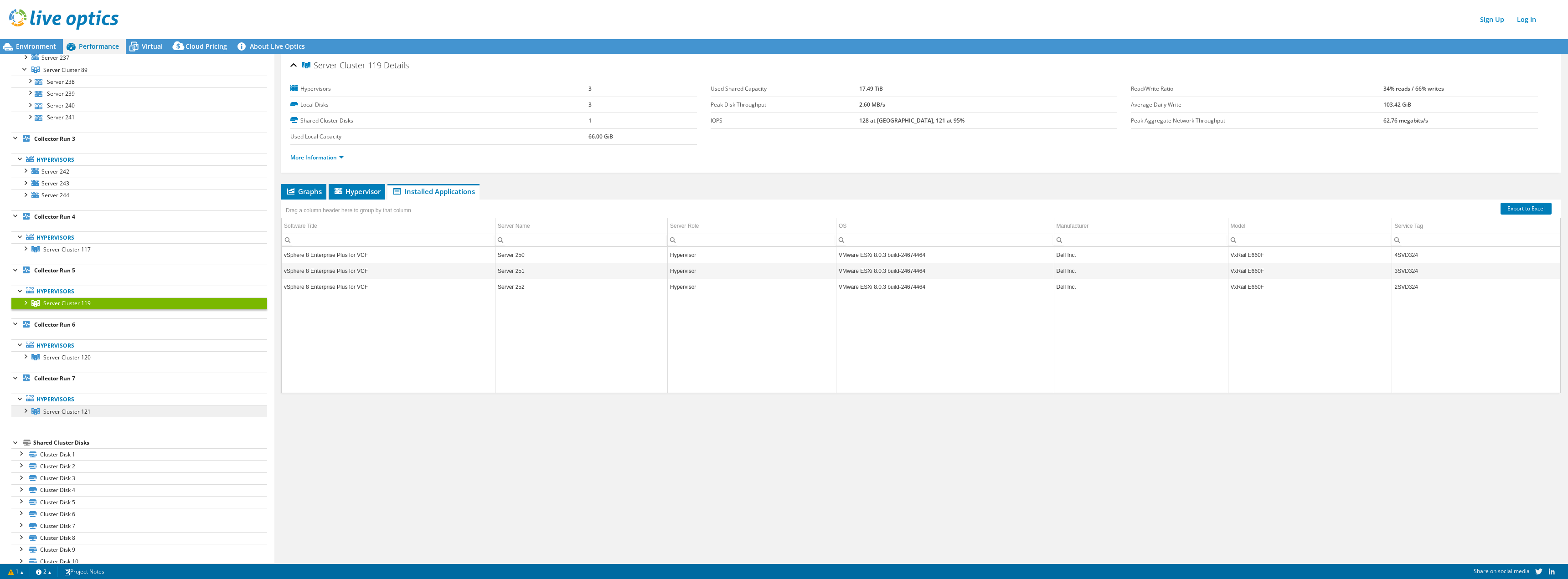
click at [67, 409] on span "Server Cluster 121" at bounding box center [67, 411] width 47 height 7
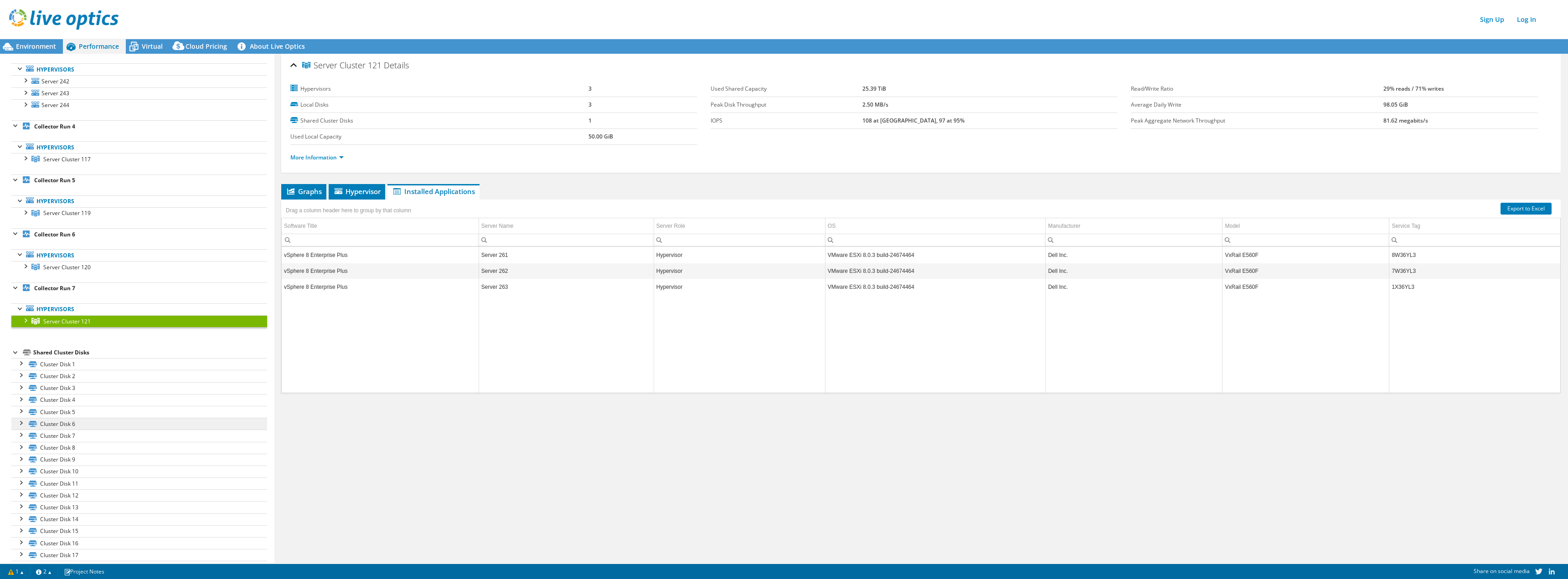
scroll to position [274, 0]
click at [71, 365] on link "Cluster Disk 1" at bounding box center [139, 363] width 256 height 12
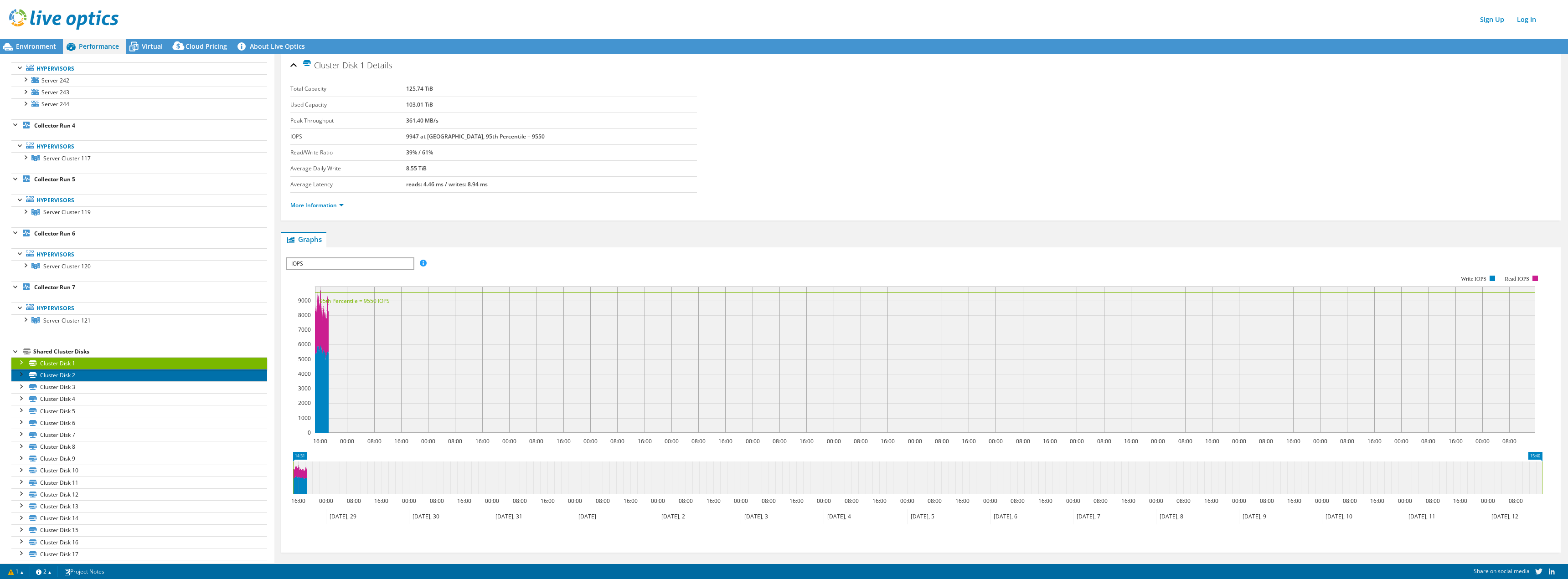
click at [70, 374] on link "Cluster Disk 2" at bounding box center [139, 375] width 256 height 12
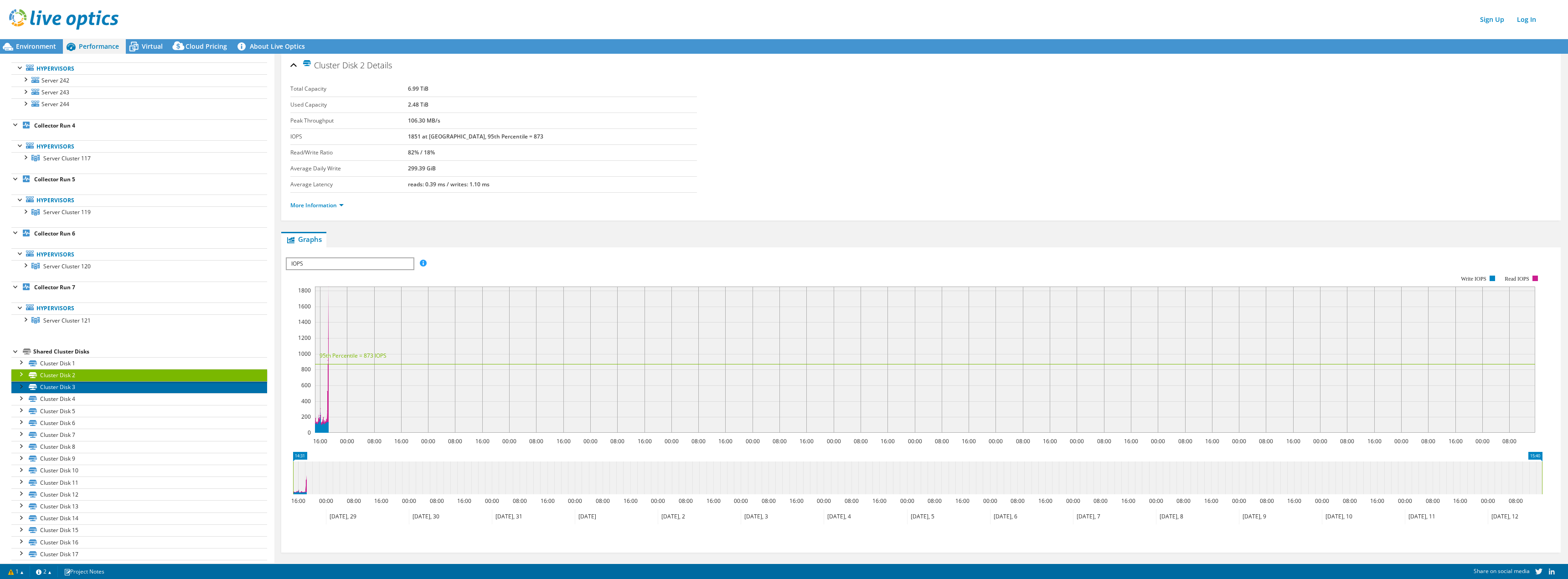
click at [70, 385] on link "Cluster Disk 3" at bounding box center [139, 387] width 256 height 12
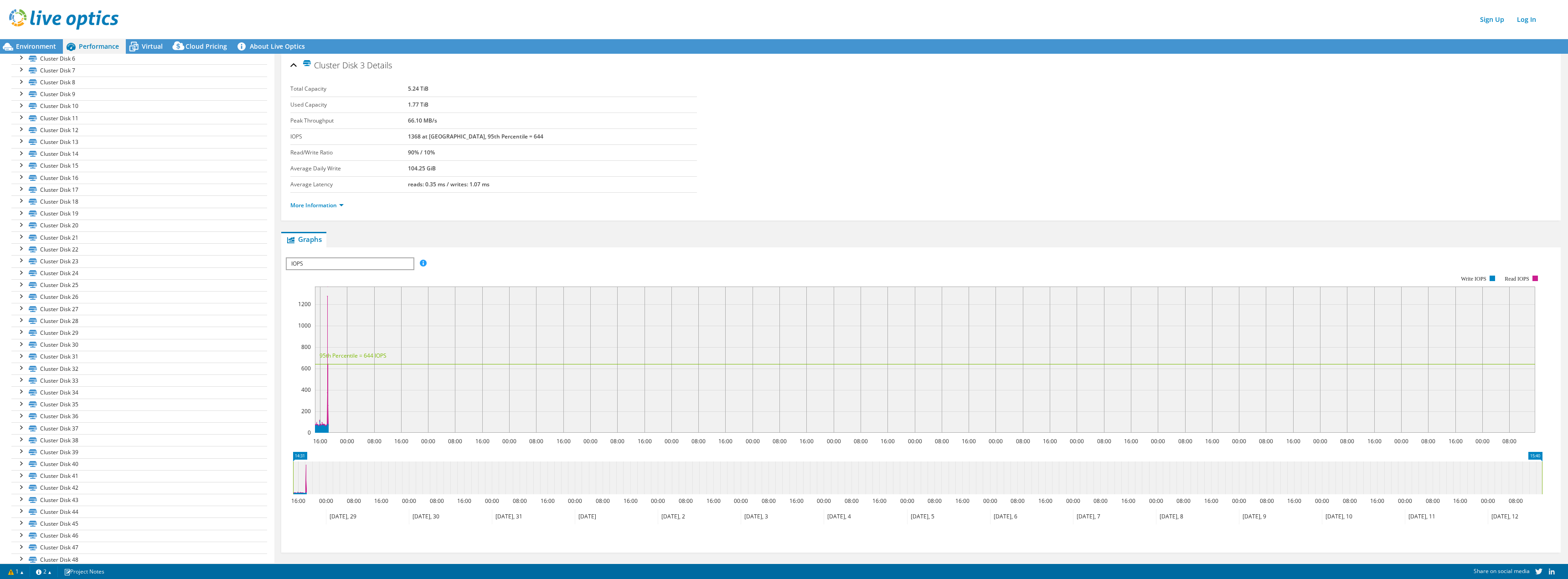
scroll to position [771, 0]
click at [64, 542] on link "Cluster Disk 58" at bounding box center [139, 546] width 256 height 12
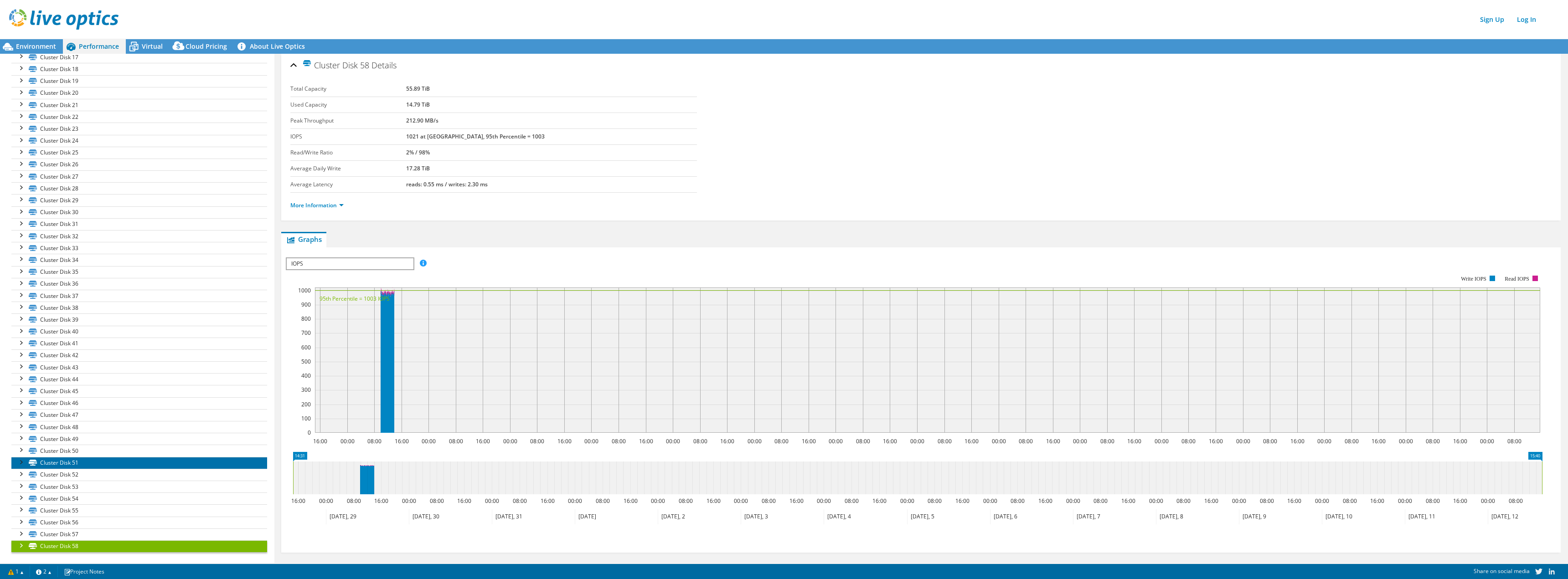
click at [70, 463] on link "Cluster Disk 51" at bounding box center [139, 463] width 256 height 12
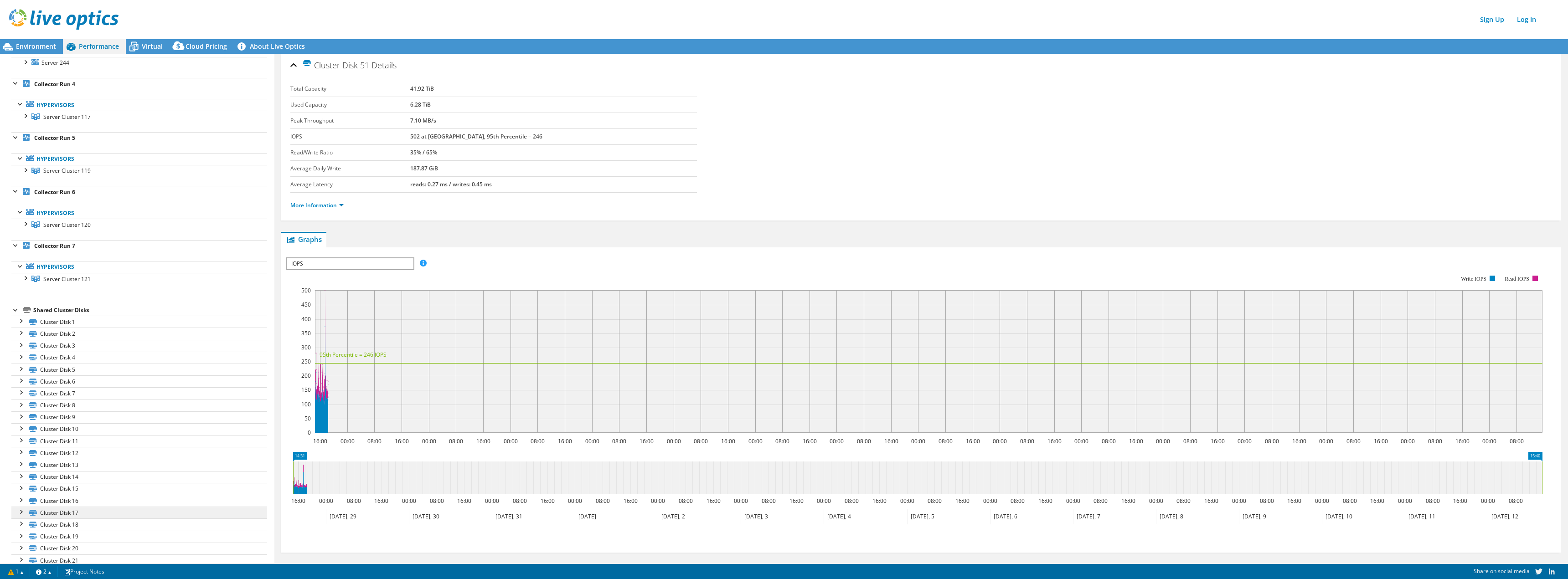
scroll to position [0, 0]
click at [18, 64] on div at bounding box center [17, 64] width 12 height 13
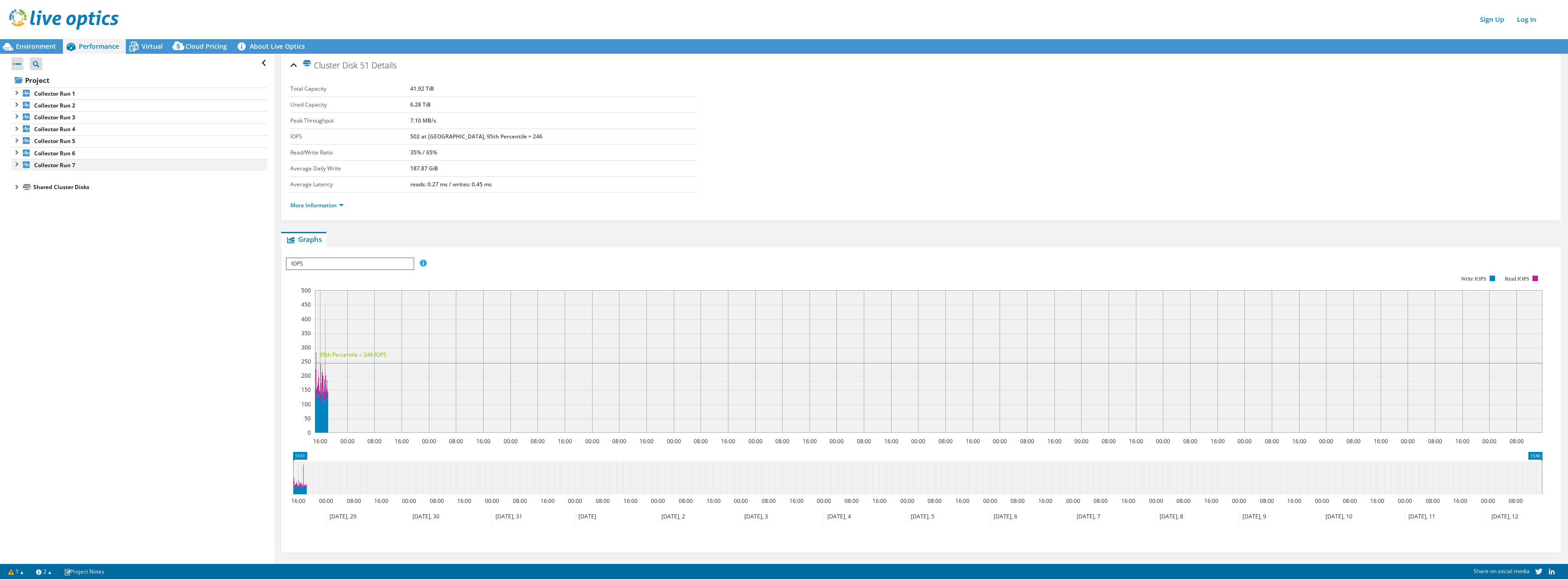
click at [17, 164] on div at bounding box center [16, 163] width 9 height 9
click at [20, 185] on div at bounding box center [21, 184] width 9 height 9
click at [26, 198] on div at bounding box center [25, 197] width 9 height 9
click at [30, 209] on div at bounding box center [30, 209] width 9 height 9
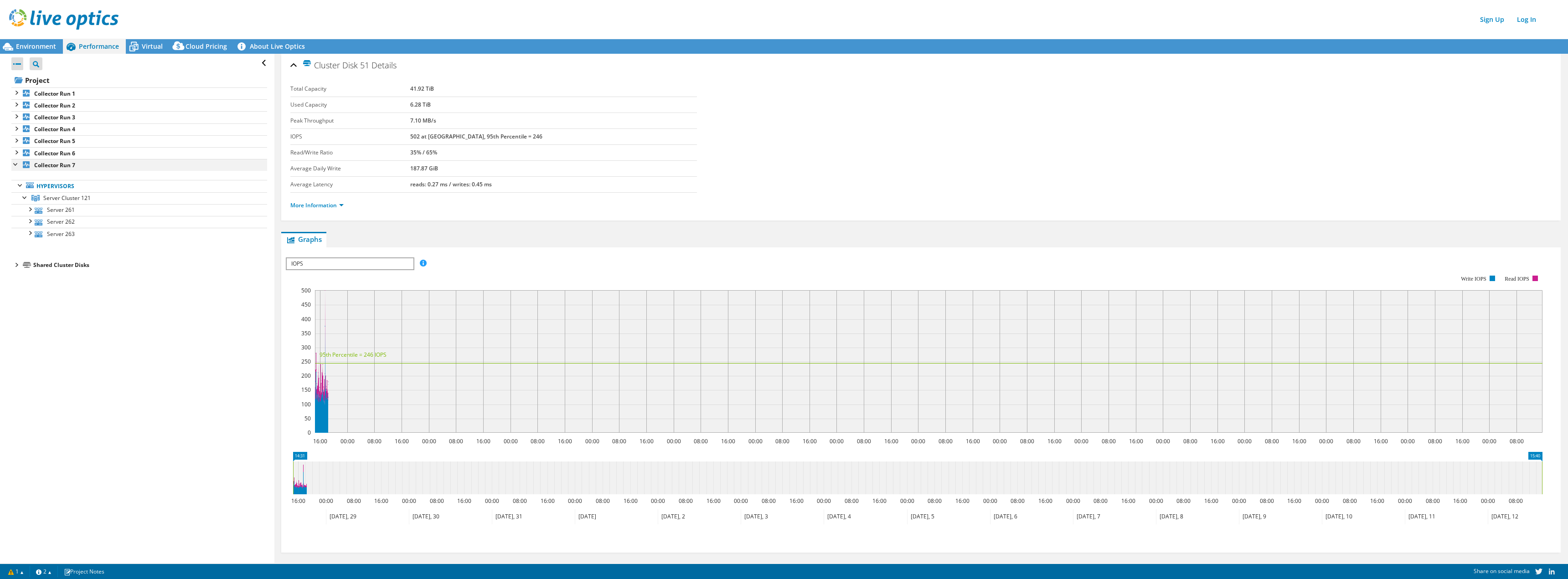
click at [14, 166] on div at bounding box center [16, 163] width 9 height 9
click at [93, 573] on link "Project Notes" at bounding box center [84, 571] width 53 height 11
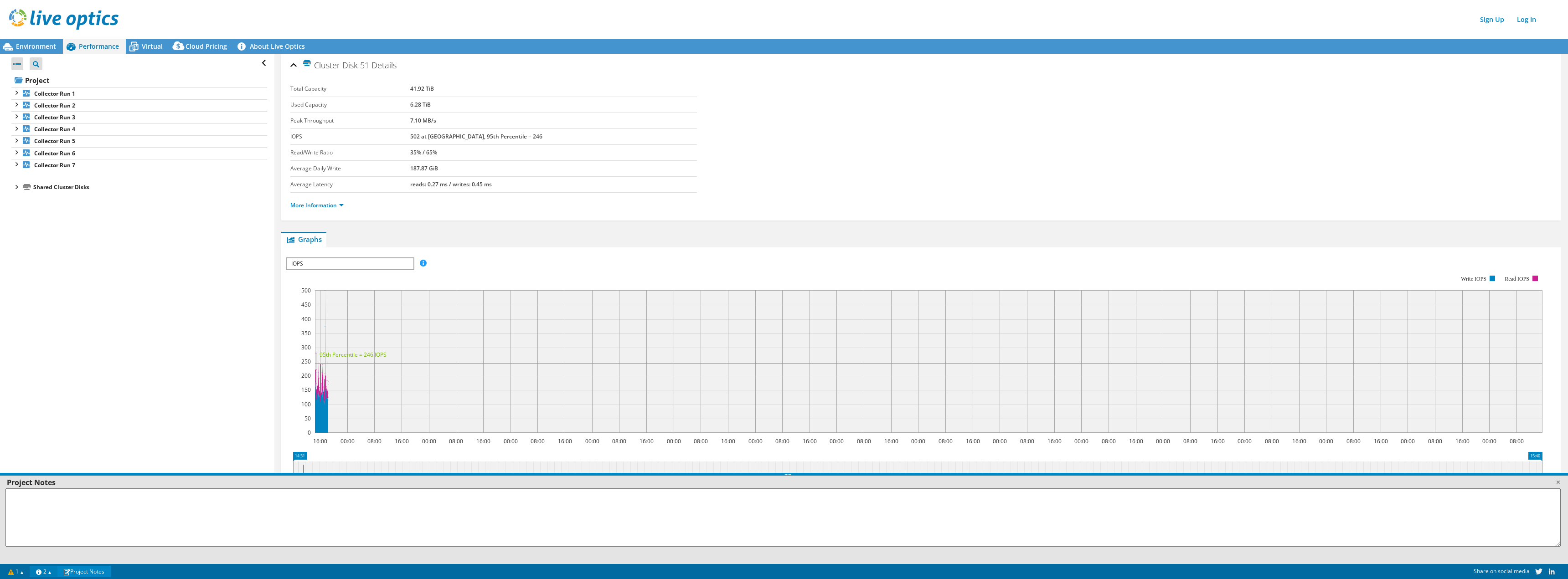
click at [54, 573] on link "2" at bounding box center [44, 571] width 28 height 11
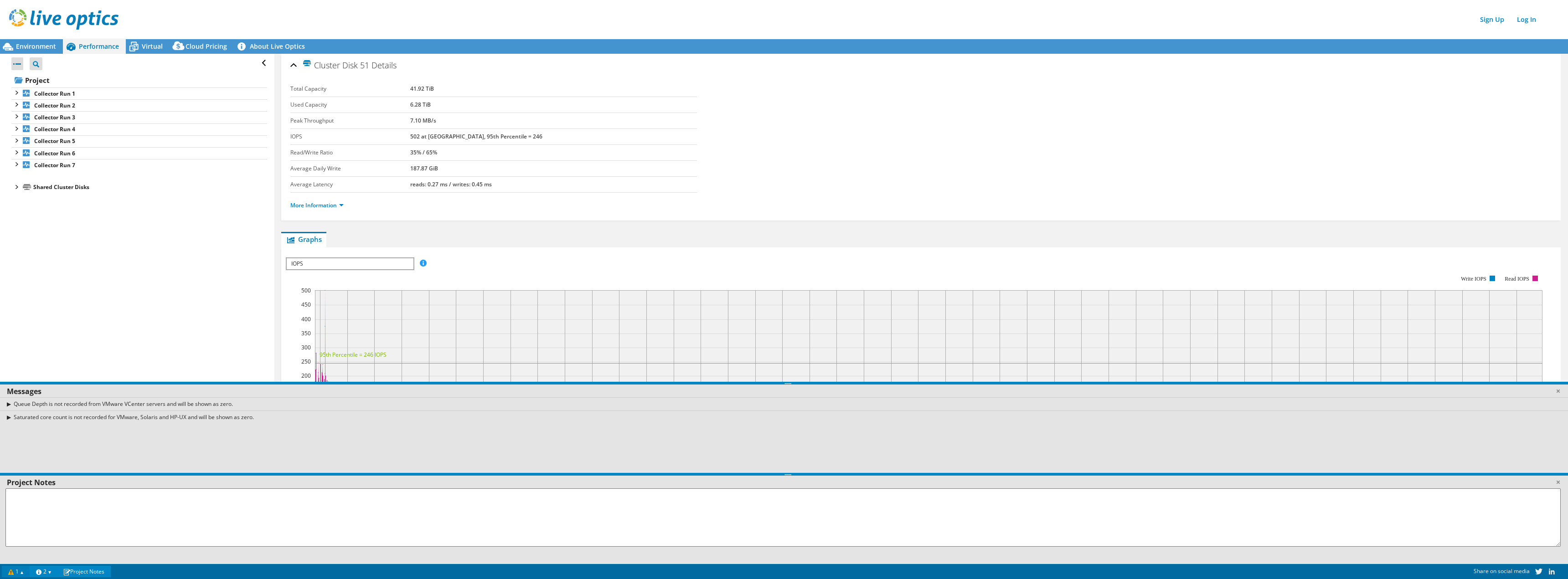
click at [23, 574] on link "1" at bounding box center [16, 571] width 28 height 11
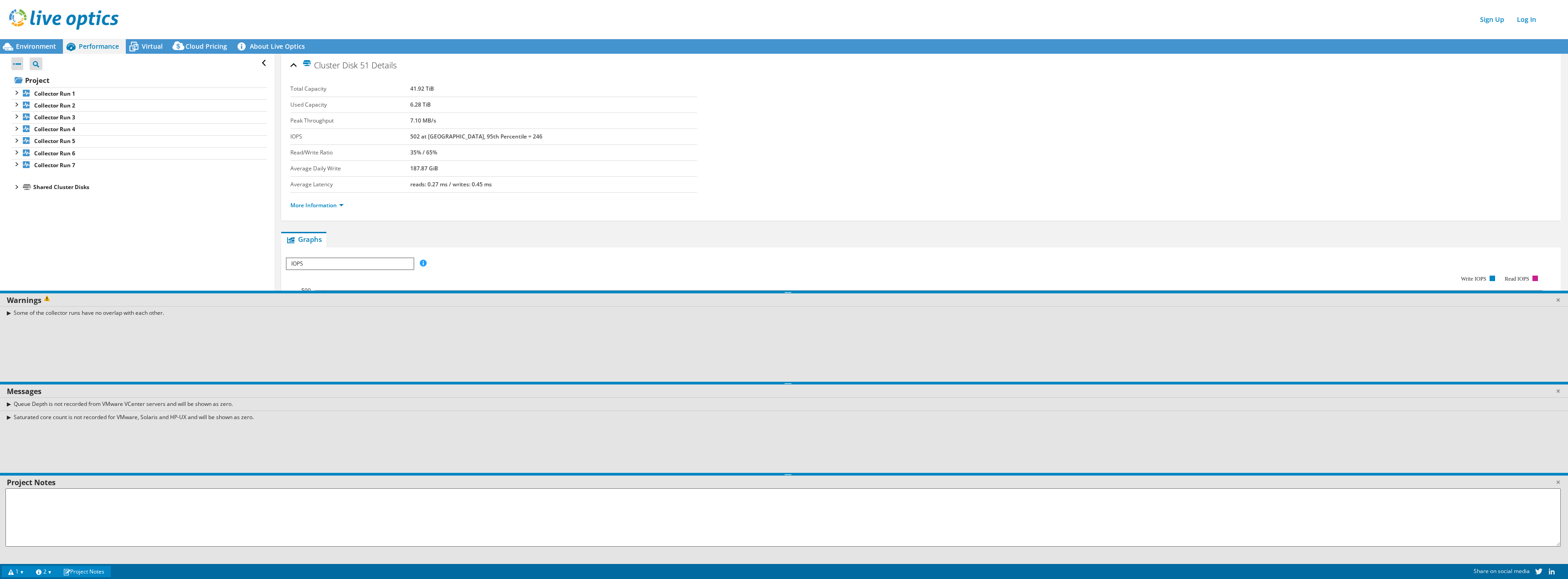
click at [160, 276] on div "Open All Close All Project Tree Filter Project Collector Run 1" at bounding box center [137, 308] width 274 height 509
